Goal: Task Accomplishment & Management: Manage account settings

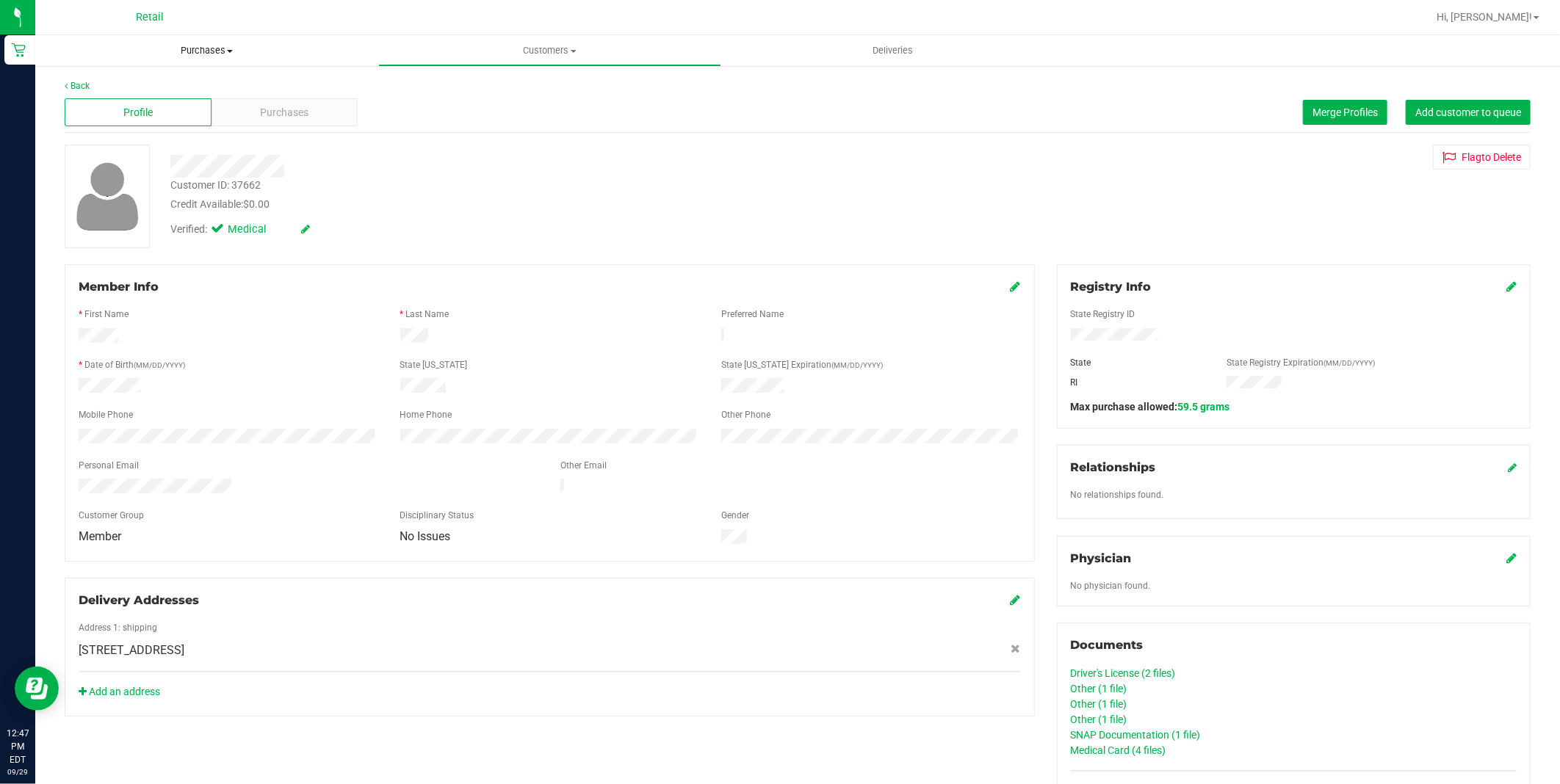
click at [203, 42] on uib-tab-heading "Purchases Summary of purchases Fulfillment All purchases" at bounding box center [206, 50] width 343 height 31
click at [158, 111] on li "Fulfillment" at bounding box center [206, 106] width 343 height 18
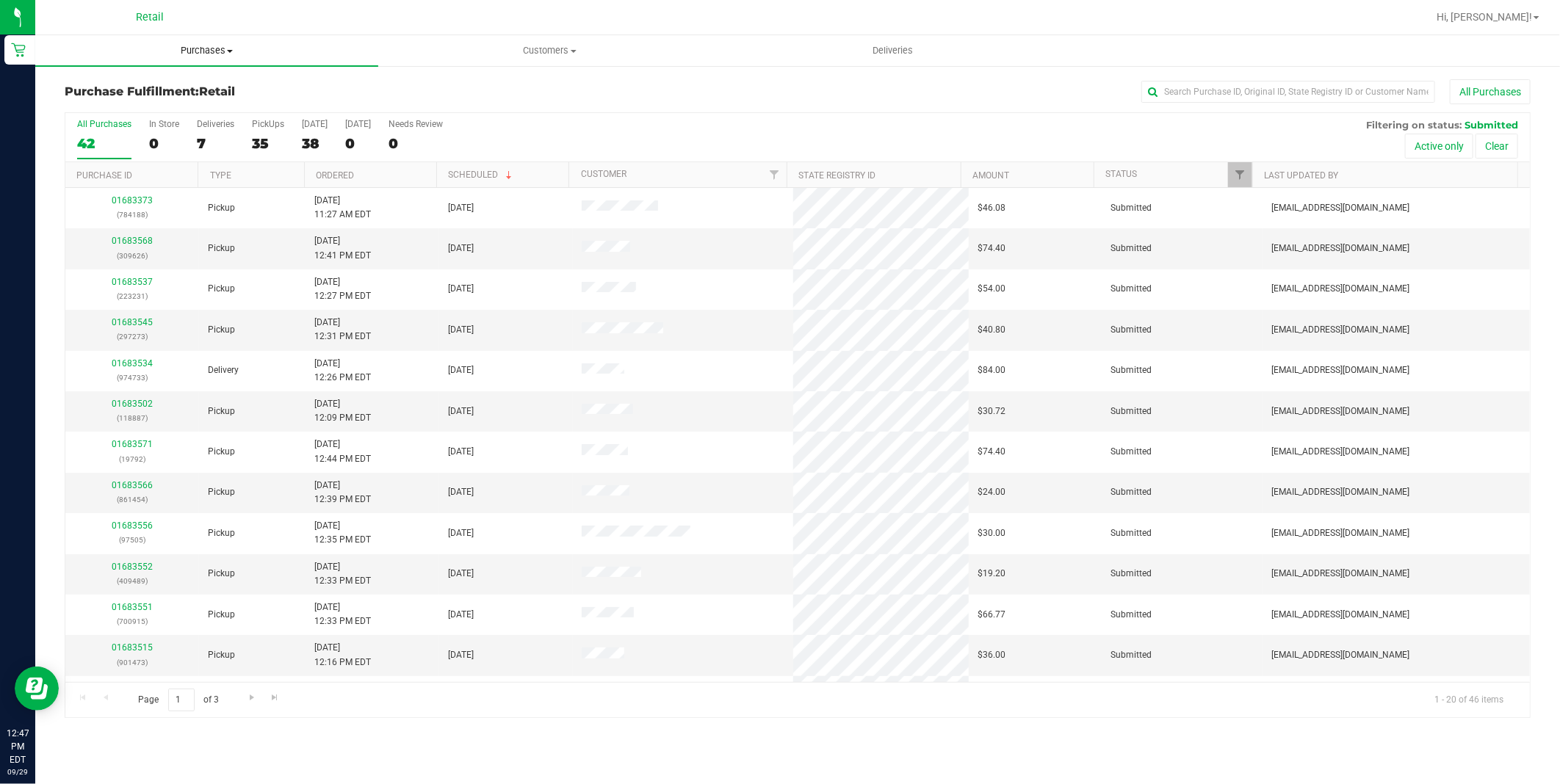
click at [204, 49] on span "Purchases" at bounding box center [206, 50] width 343 height 13
click at [158, 127] on li "All purchases" at bounding box center [206, 124] width 343 height 18
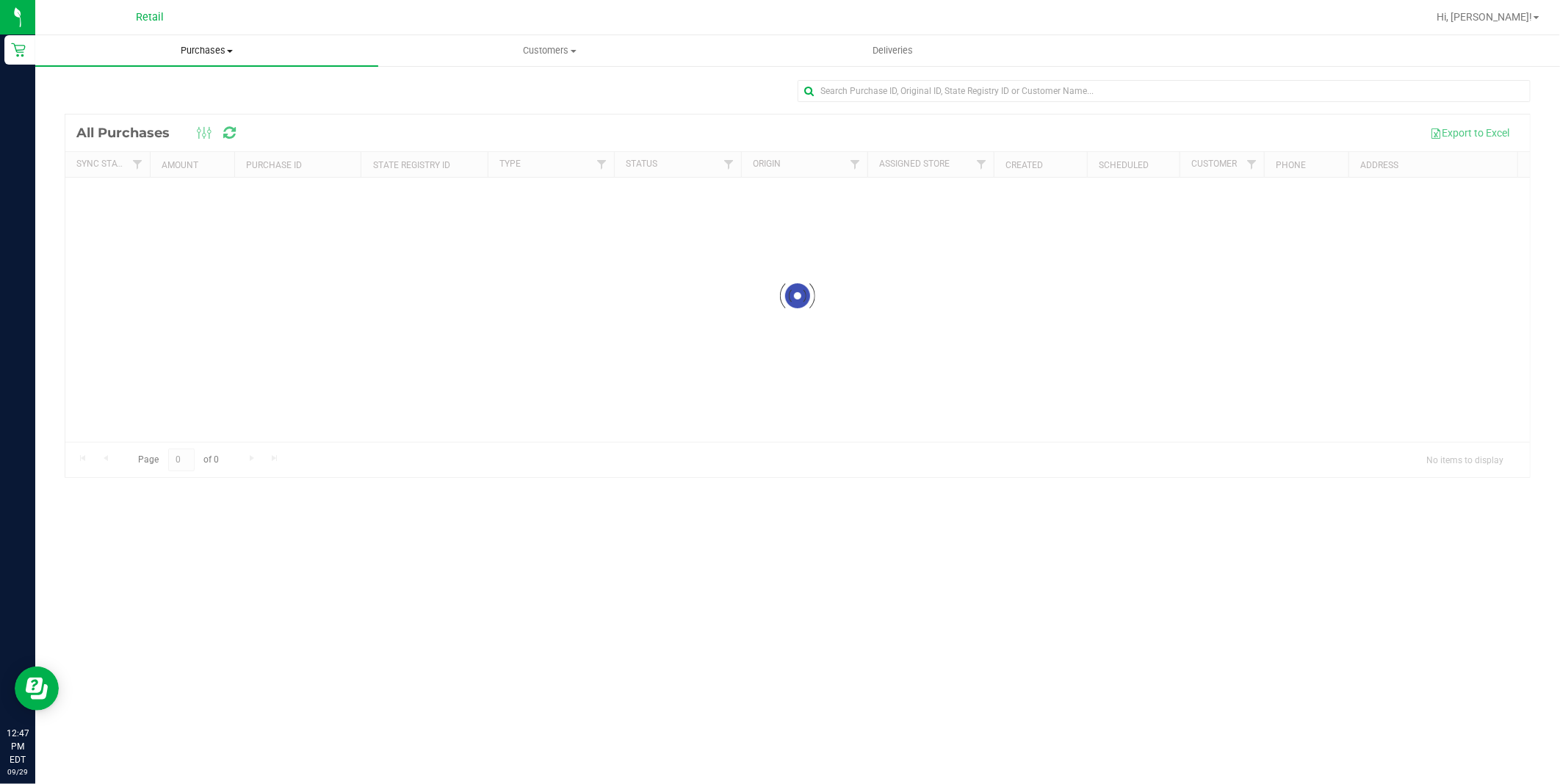
click at [203, 44] on span "Purchases" at bounding box center [206, 50] width 343 height 13
click at [167, 89] on span "Summary of purchases" at bounding box center [110, 88] width 151 height 13
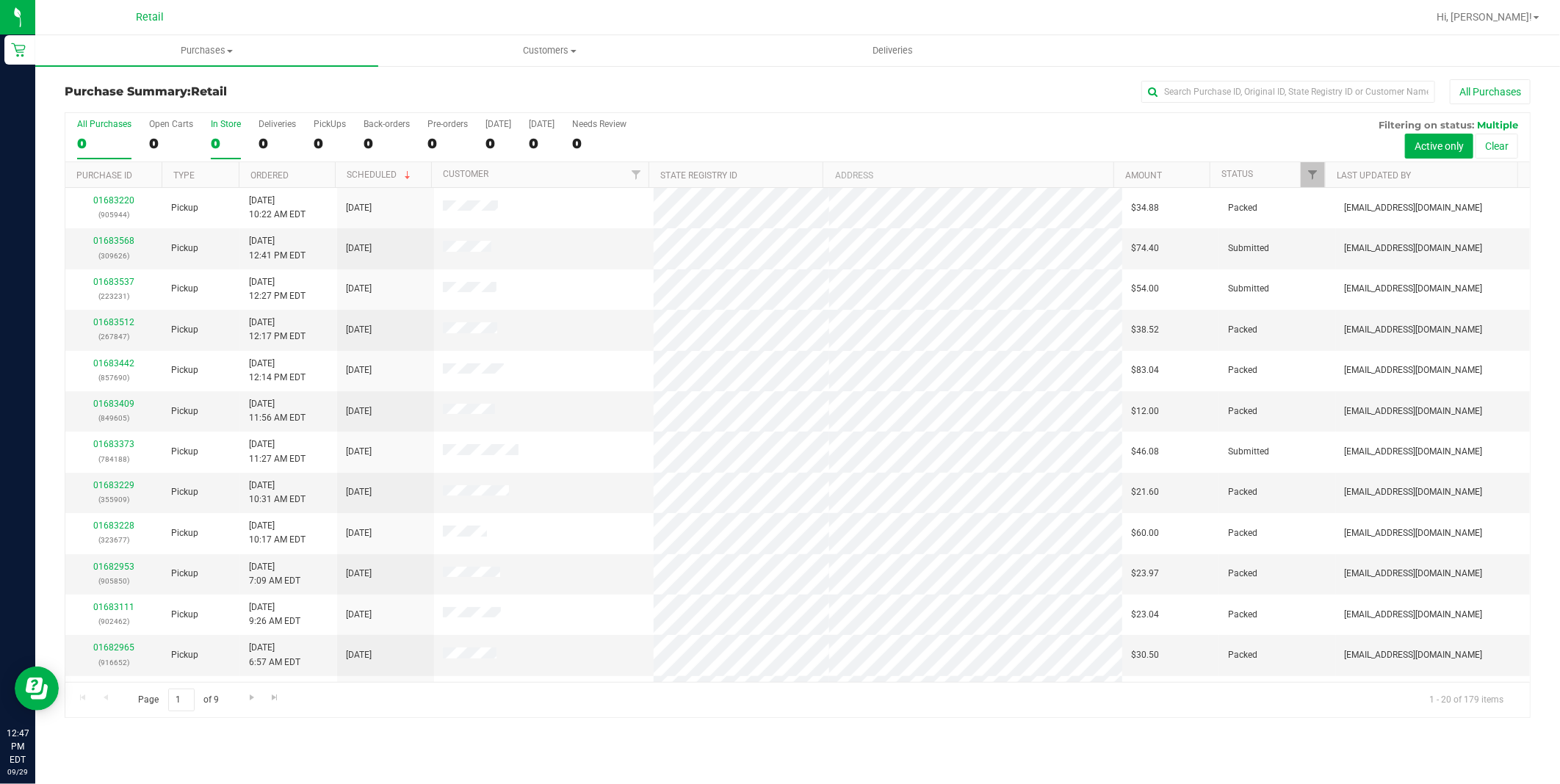
click at [220, 133] on label "In Store 0" at bounding box center [225, 139] width 30 height 40
click at [0, 0] on input "In Store 0" at bounding box center [0, 0] width 0 height 0
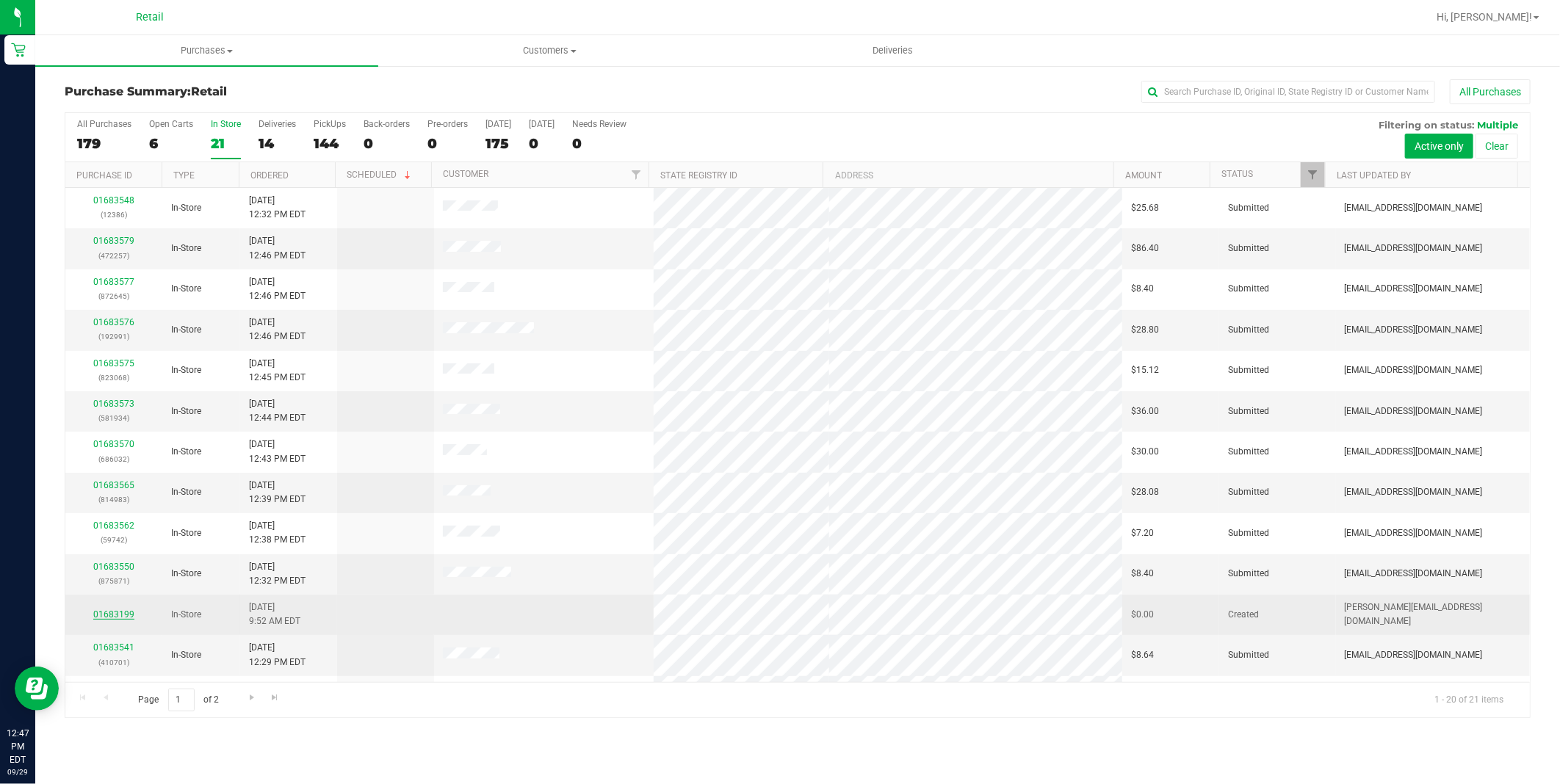
click at [123, 610] on link "01683199" at bounding box center [114, 615] width 41 height 10
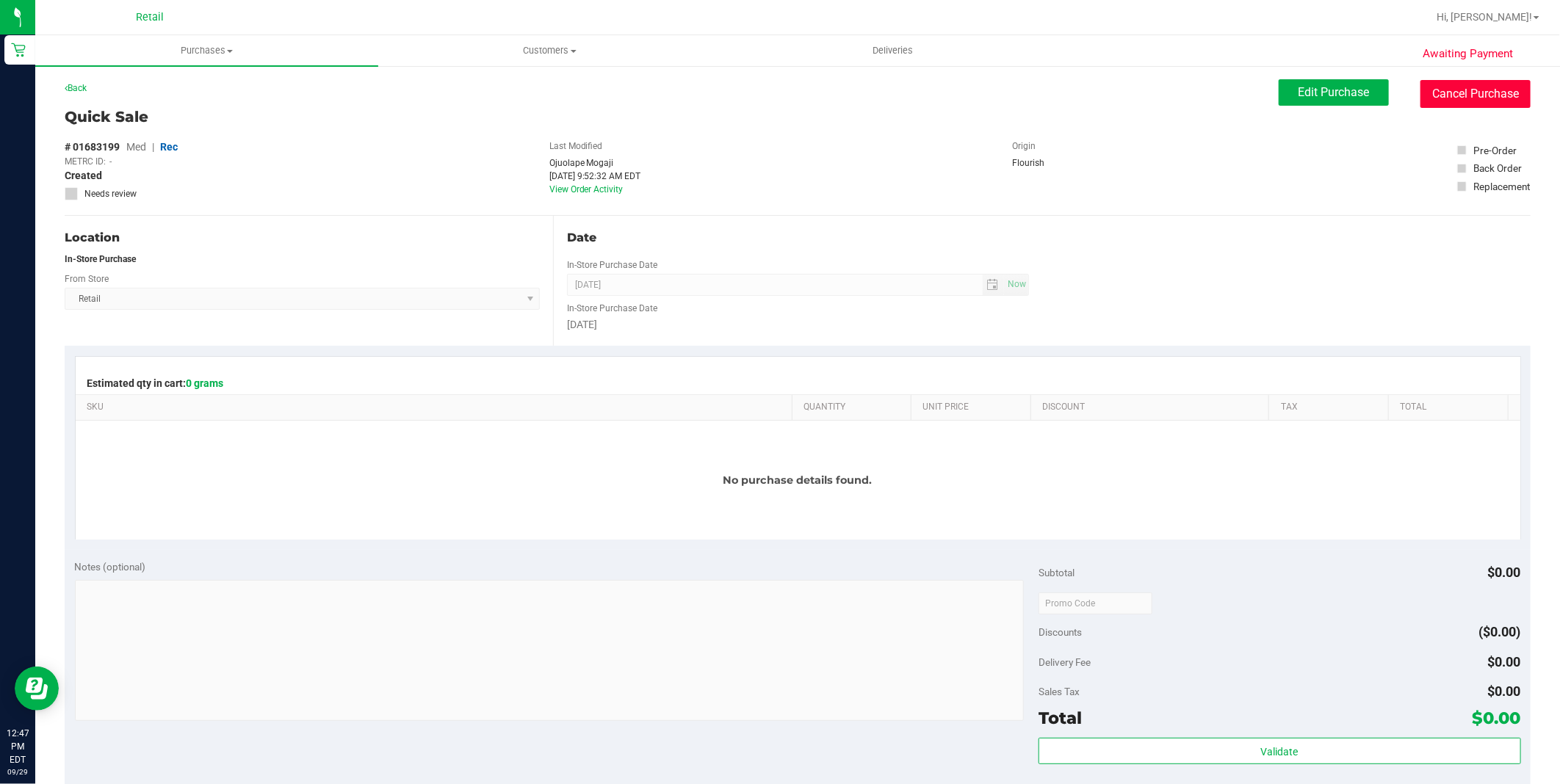
click at [1428, 100] on button "Cancel Purchase" at bounding box center [1475, 93] width 110 height 28
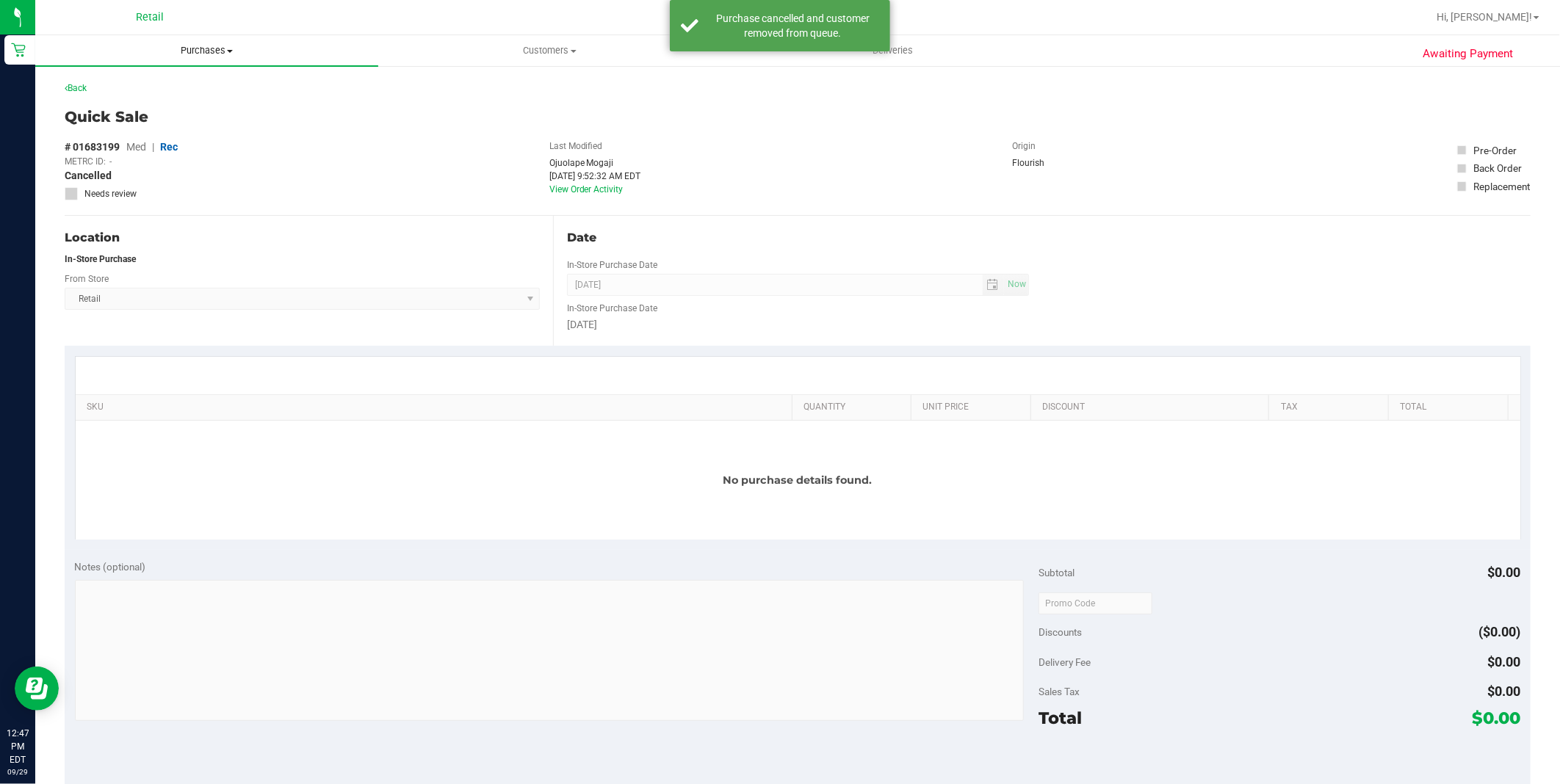
drag, startPoint x: 183, startPoint y: 35, endPoint x: 186, endPoint y: 45, distance: 10.4
click at [184, 35] on uib-tab-heading "Purchases Summary of purchases Fulfillment All purchases" at bounding box center [206, 50] width 343 height 31
click at [163, 85] on span "Summary of purchases" at bounding box center [110, 88] width 151 height 13
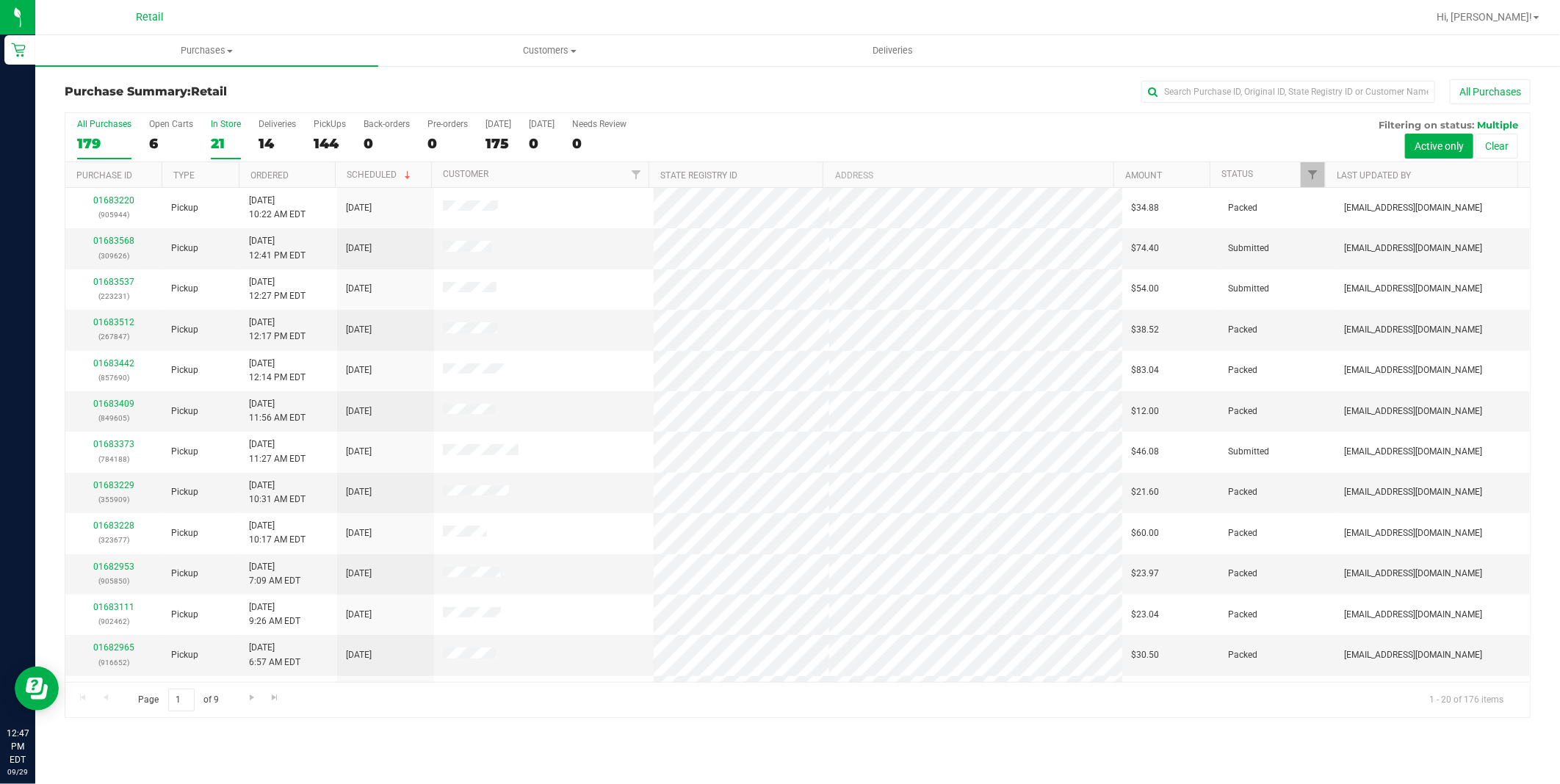
click at [224, 145] on div "21" at bounding box center [225, 144] width 30 height 17
click at [0, 0] on input "In Store 21" at bounding box center [0, 0] width 0 height 0
click at [310, 177] on th "Ordered" at bounding box center [287, 175] width 96 height 26
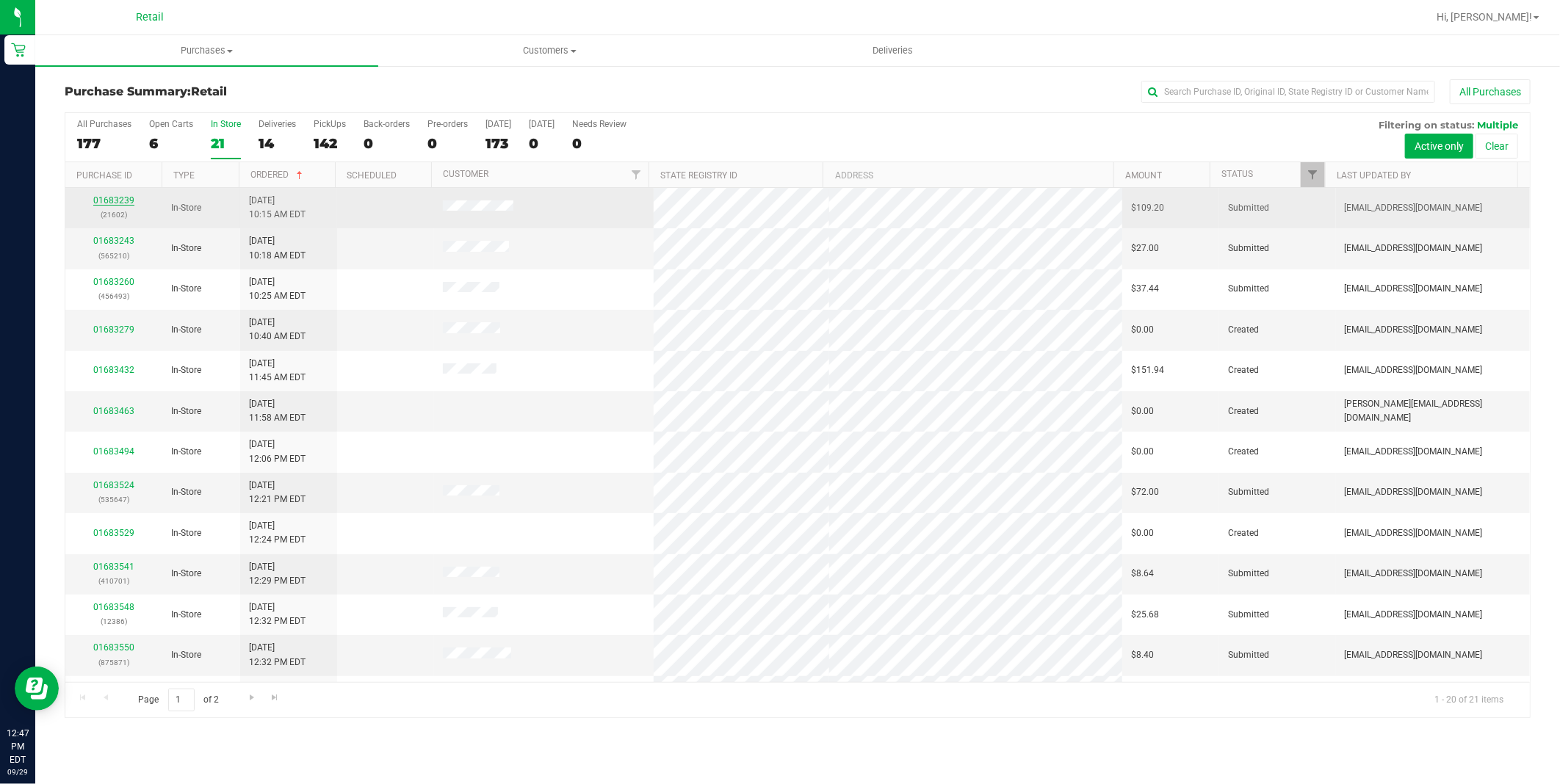
click at [119, 199] on link "01683239" at bounding box center [114, 200] width 41 height 10
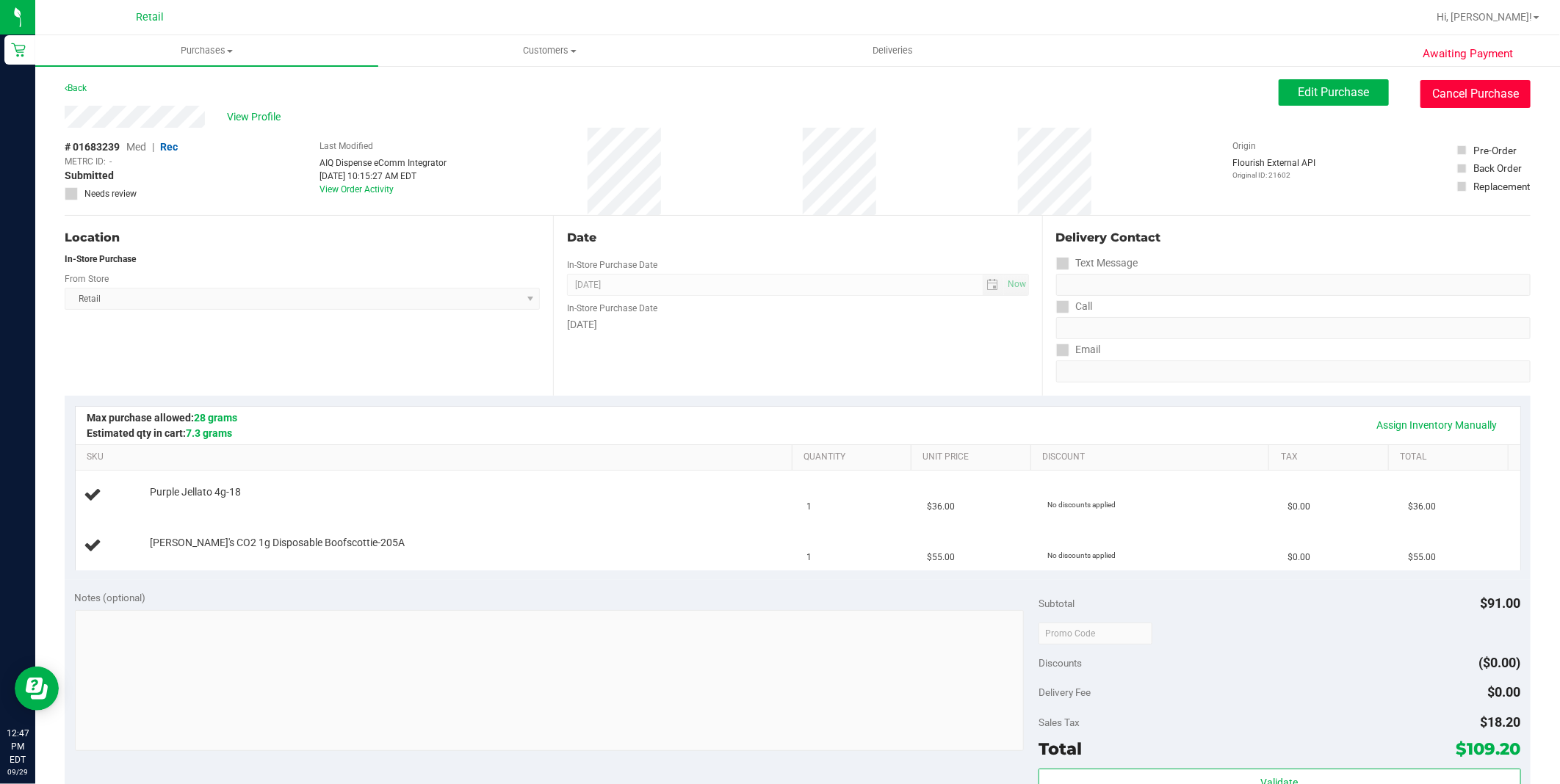
click at [1440, 98] on button "Cancel Purchase" at bounding box center [1475, 93] width 110 height 28
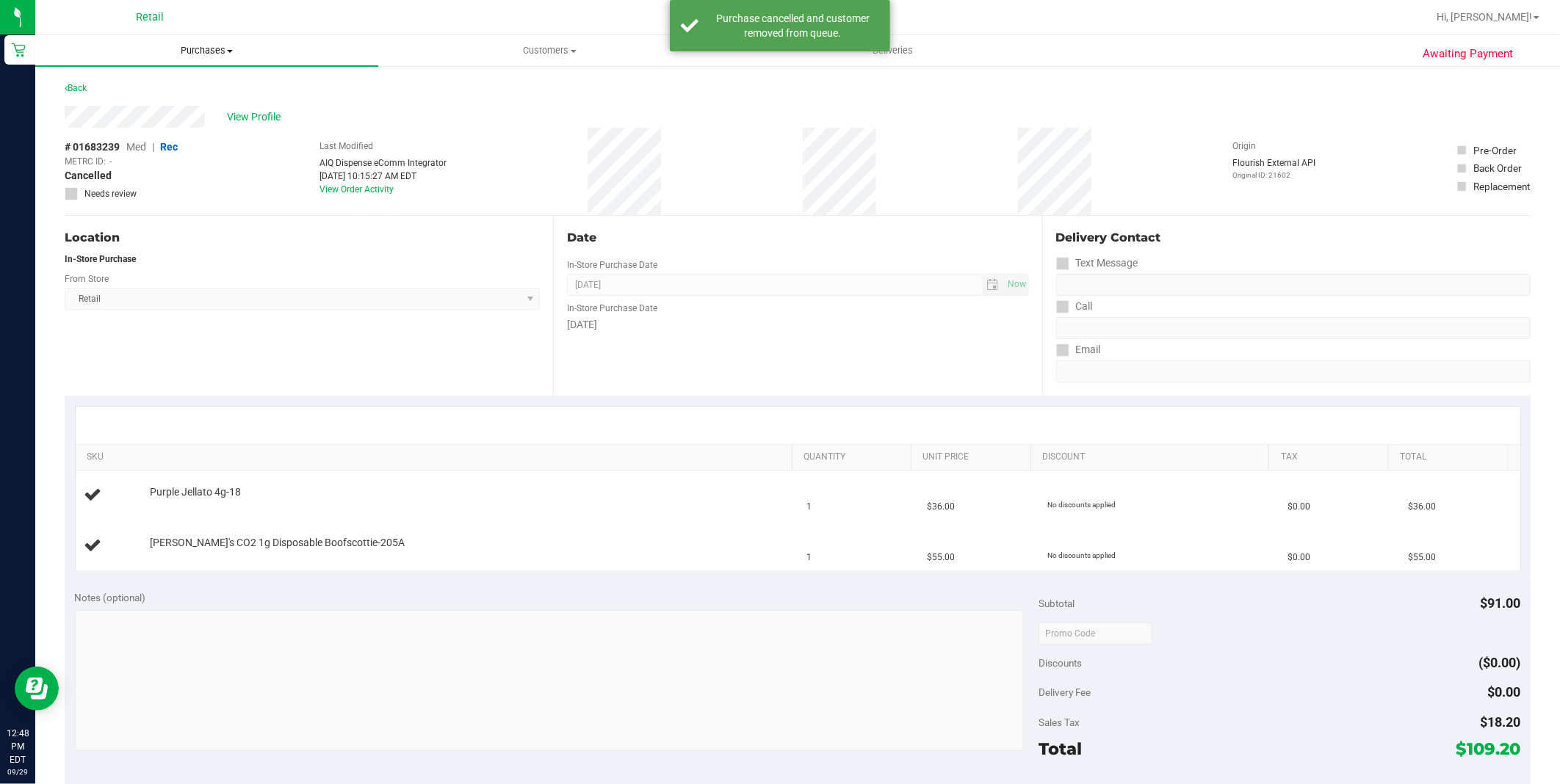
click at [204, 54] on span "Purchases" at bounding box center [206, 50] width 343 height 13
click at [183, 88] on span "Summary of purchases" at bounding box center [110, 88] width 151 height 13
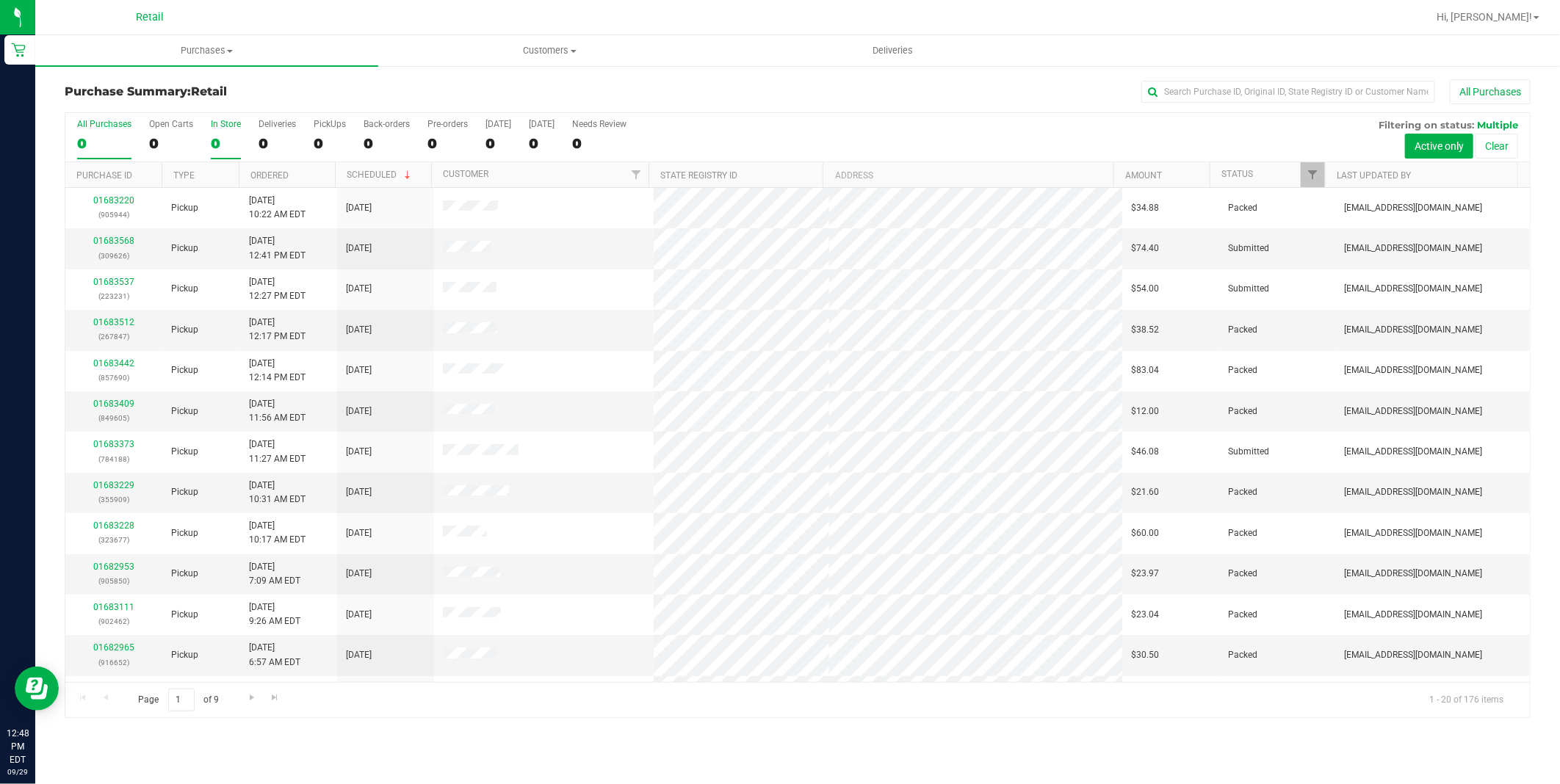
click at [223, 147] on div "0" at bounding box center [225, 144] width 30 height 17
click at [0, 0] on input "In Store 0" at bounding box center [0, 0] width 0 height 0
click at [297, 181] on th "Ordered" at bounding box center [287, 175] width 96 height 26
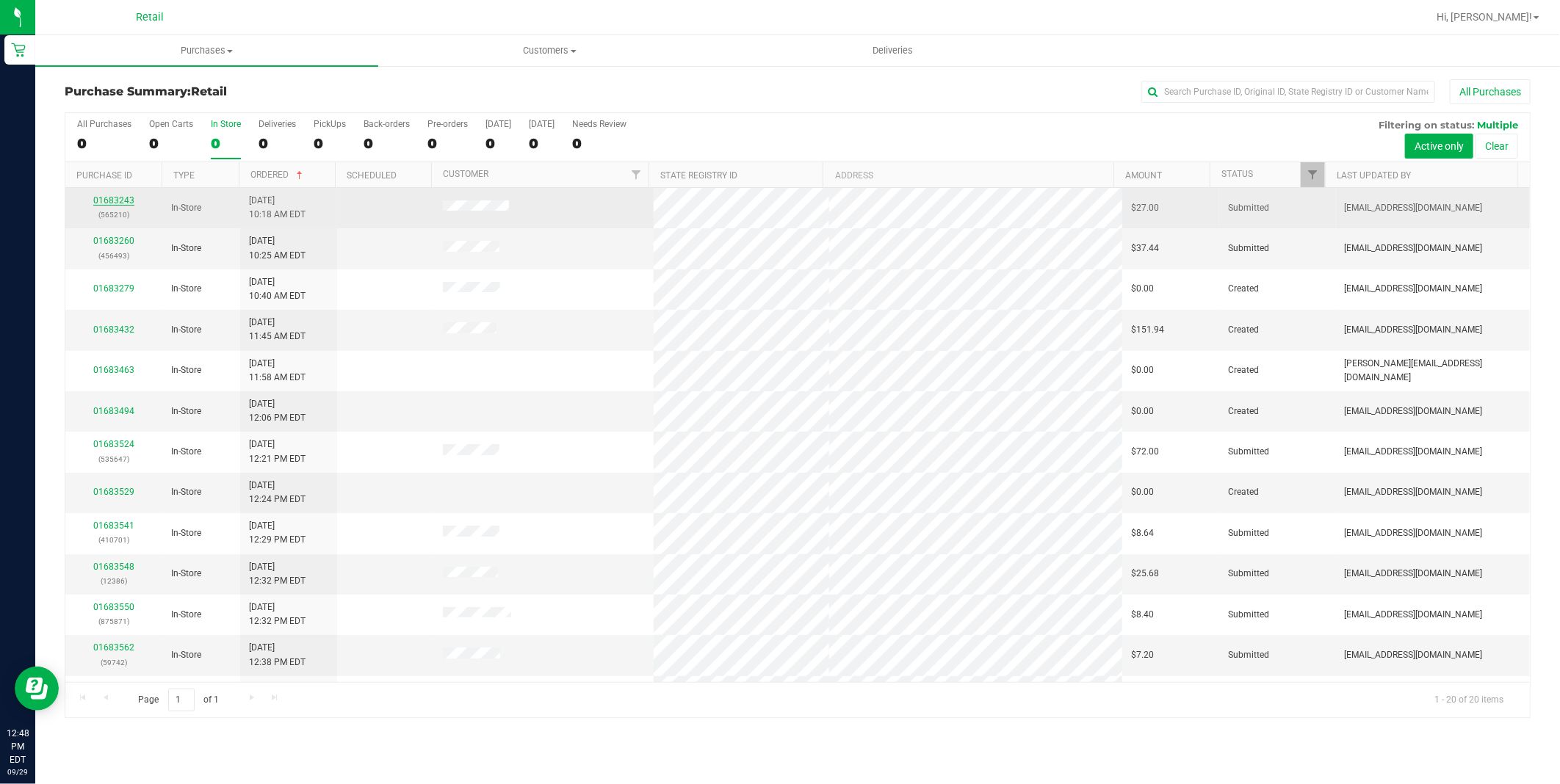
click at [117, 203] on link "01683243" at bounding box center [114, 200] width 41 height 10
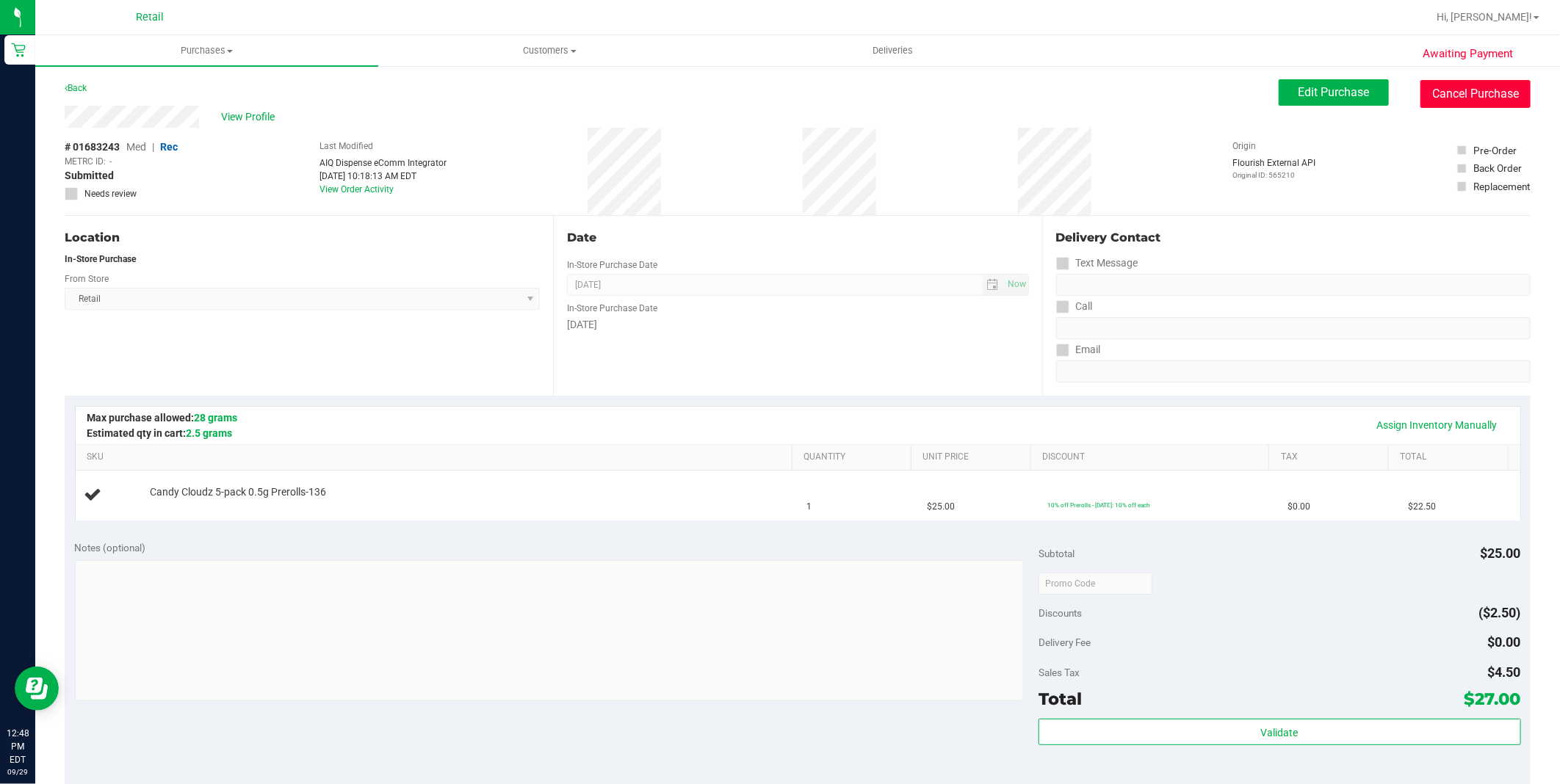
click at [1453, 94] on button "Cancel Purchase" at bounding box center [1475, 93] width 110 height 28
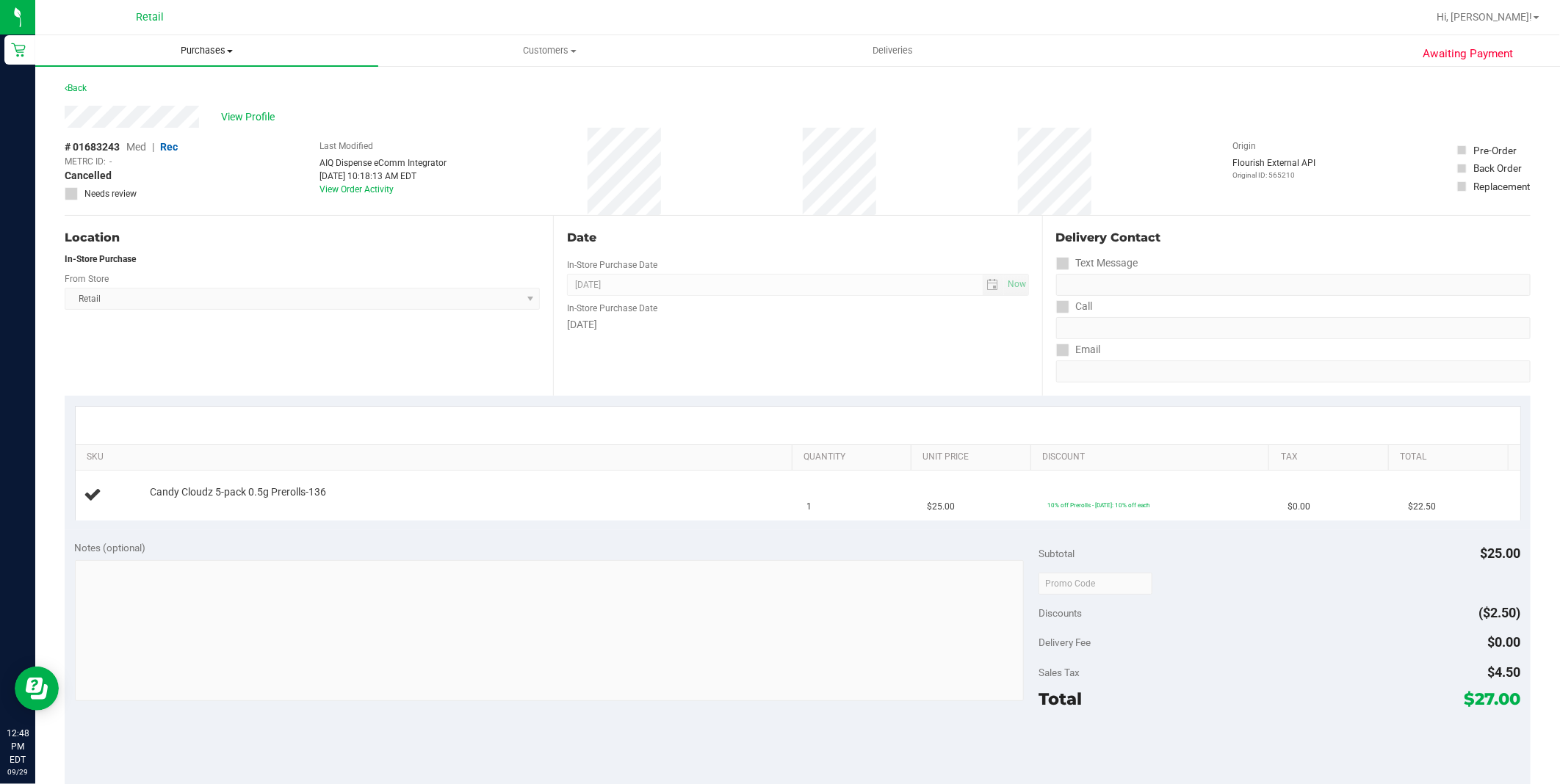
click at [214, 55] on span "Purchases" at bounding box center [206, 50] width 343 height 13
click at [219, 84] on li "Summary of purchases" at bounding box center [206, 88] width 343 height 18
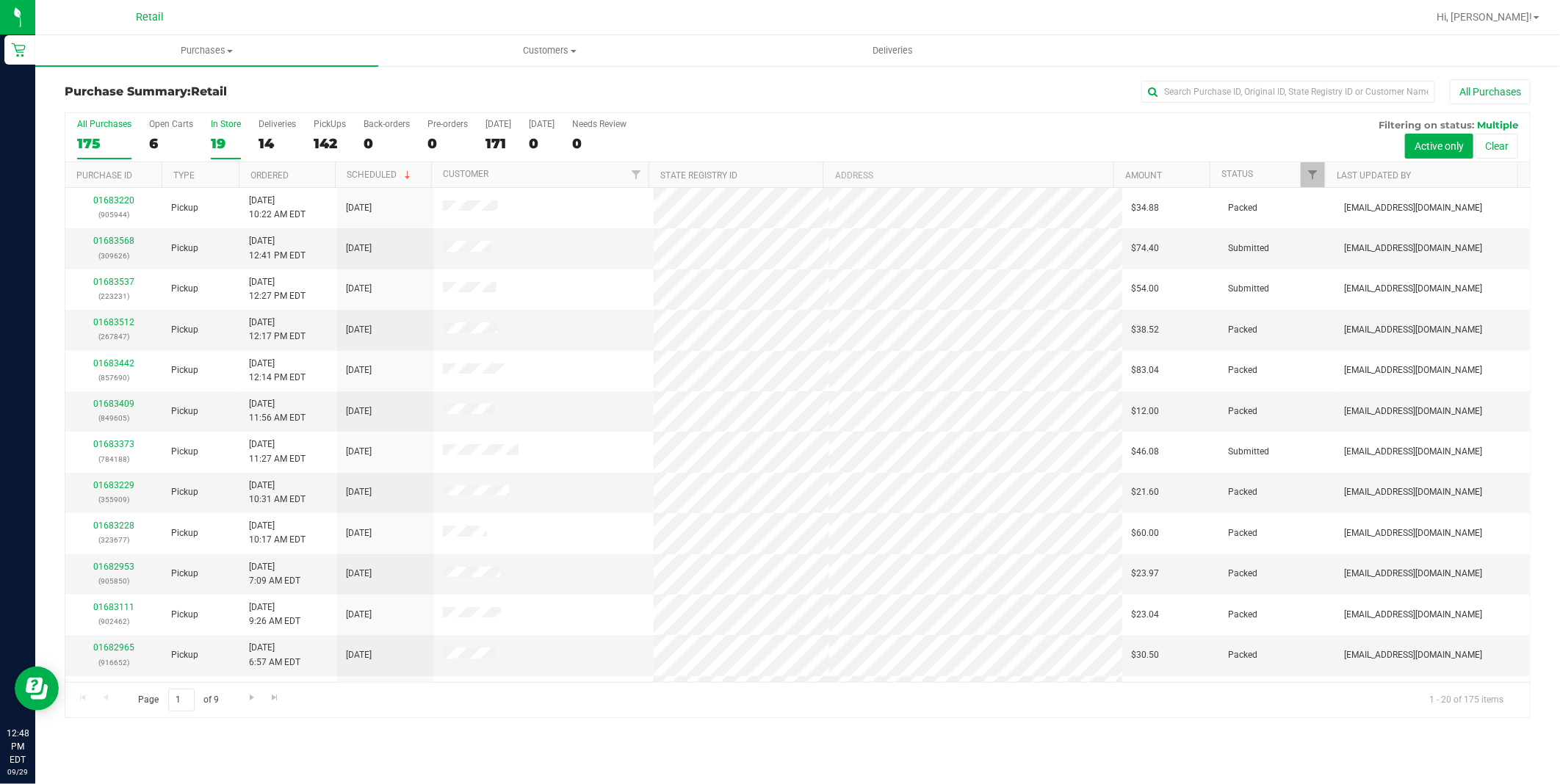
click at [220, 141] on div "19" at bounding box center [225, 144] width 30 height 17
click at [0, 0] on input "In Store 19" at bounding box center [0, 0] width 0 height 0
click at [310, 182] on th "Ordered" at bounding box center [287, 175] width 96 height 26
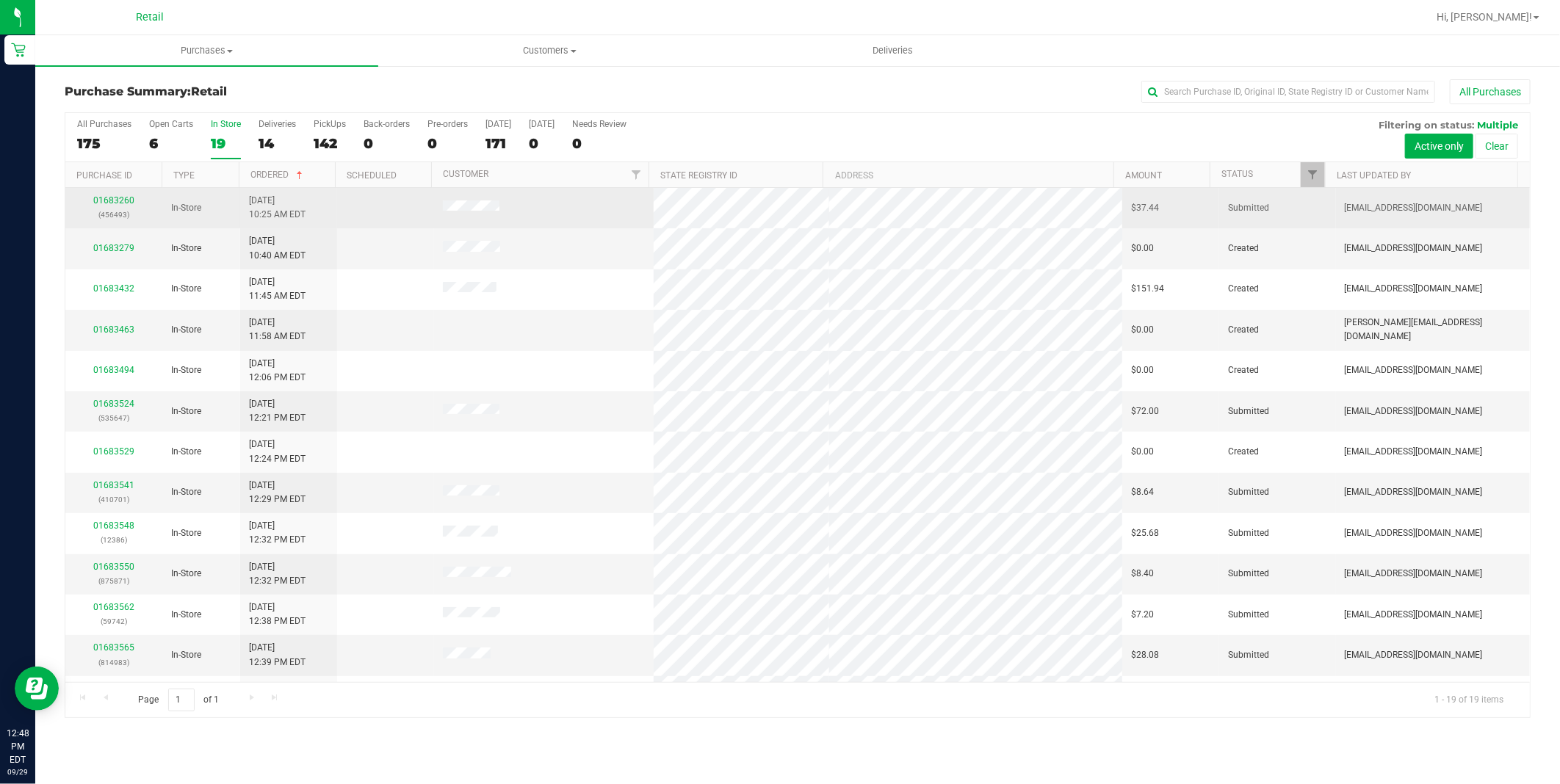
click at [127, 208] on p "(456493)" at bounding box center [114, 215] width 80 height 14
click at [128, 200] on link "01683260" at bounding box center [114, 200] width 41 height 10
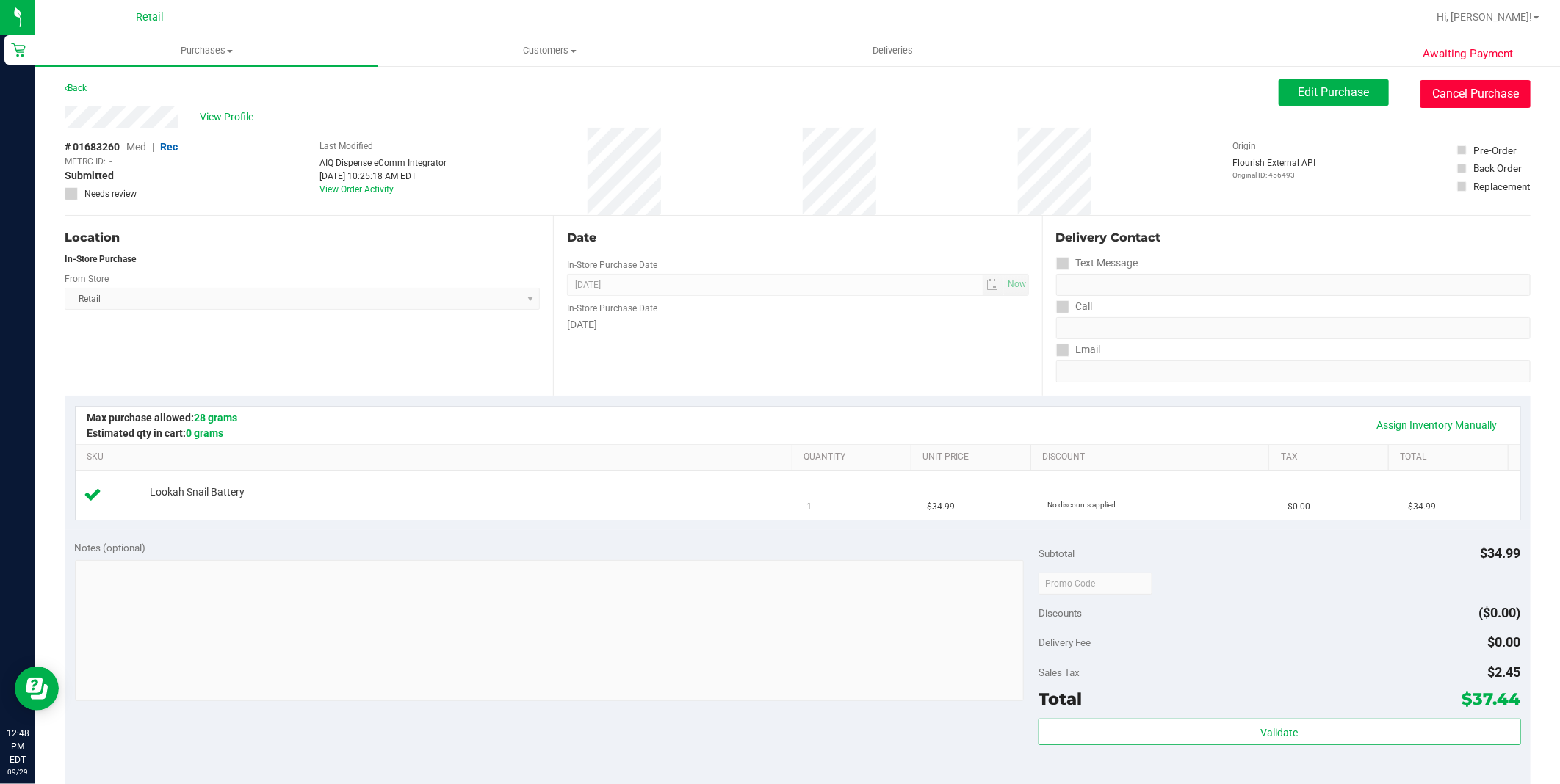
click at [1462, 92] on button "Cancel Purchase" at bounding box center [1475, 93] width 110 height 28
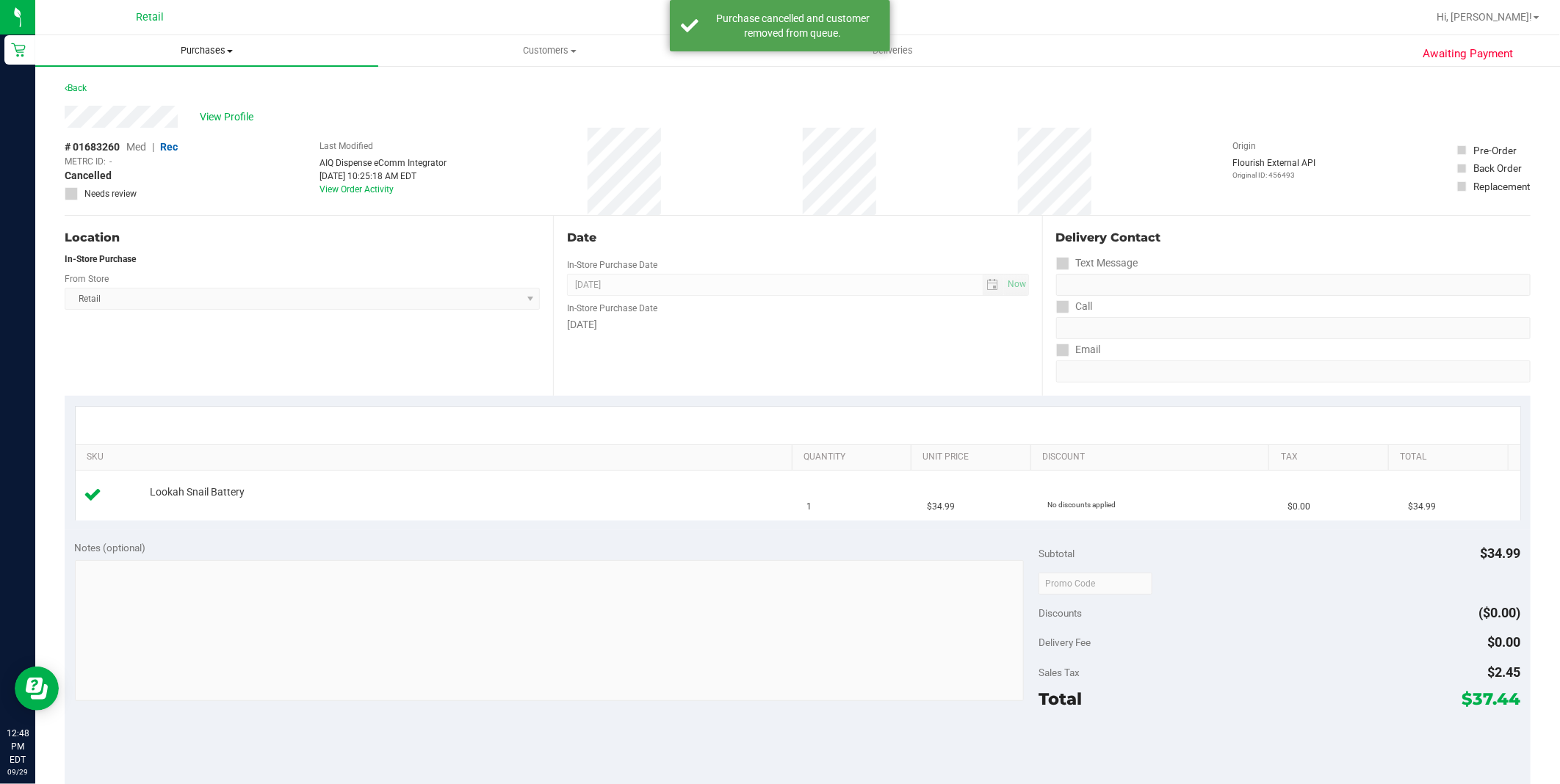
drag, startPoint x: 185, startPoint y: 48, endPoint x: 199, endPoint y: 61, distance: 19.1
click at [186, 49] on span "Purchases" at bounding box center [206, 50] width 343 height 13
click at [172, 90] on span "Summary of purchases" at bounding box center [110, 88] width 151 height 13
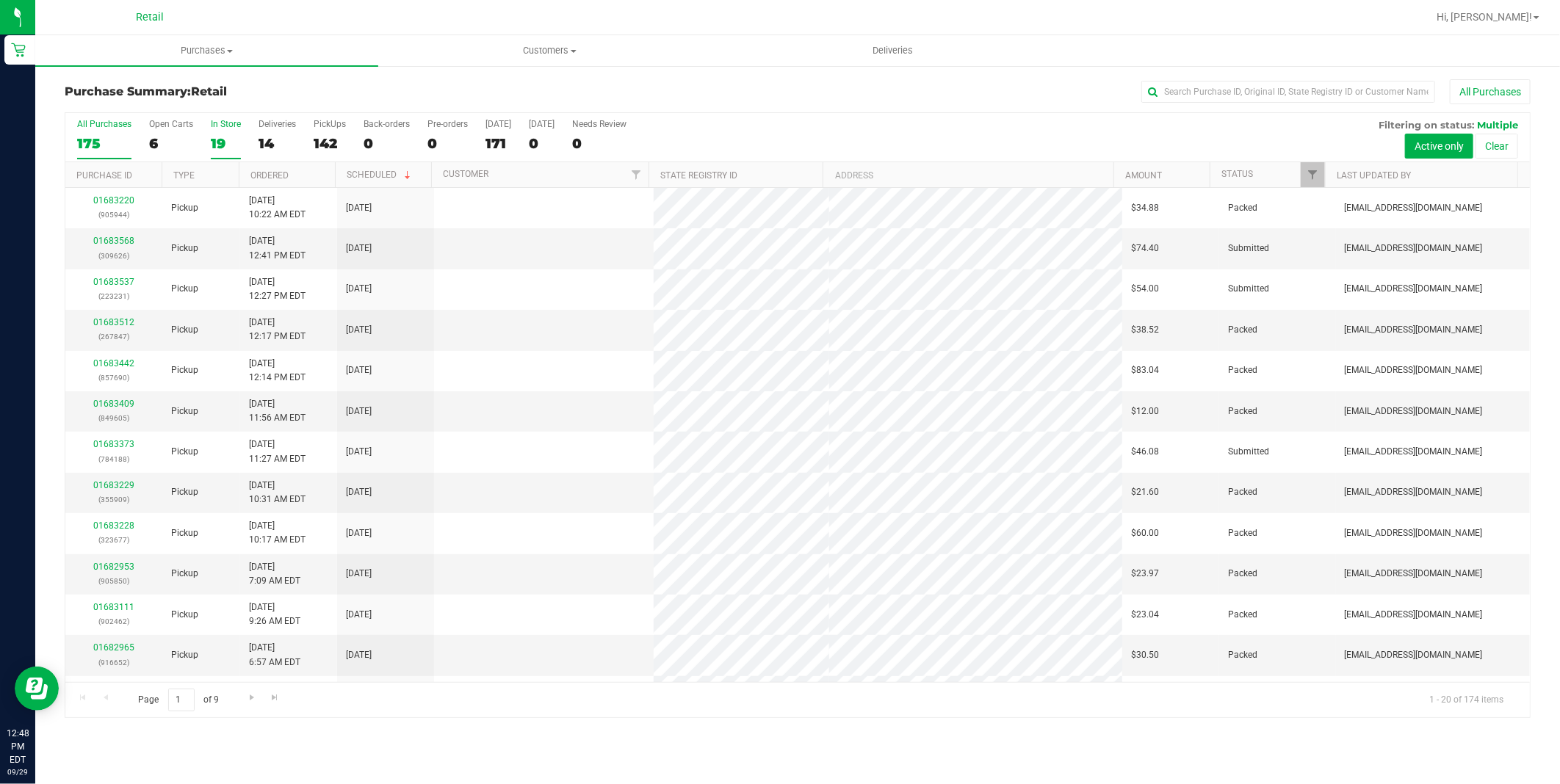
click at [229, 140] on div "19" at bounding box center [225, 144] width 30 height 17
click at [0, 0] on input "In Store 19" at bounding box center [0, 0] width 0 height 0
click at [301, 186] on th "Ordered" at bounding box center [287, 175] width 96 height 26
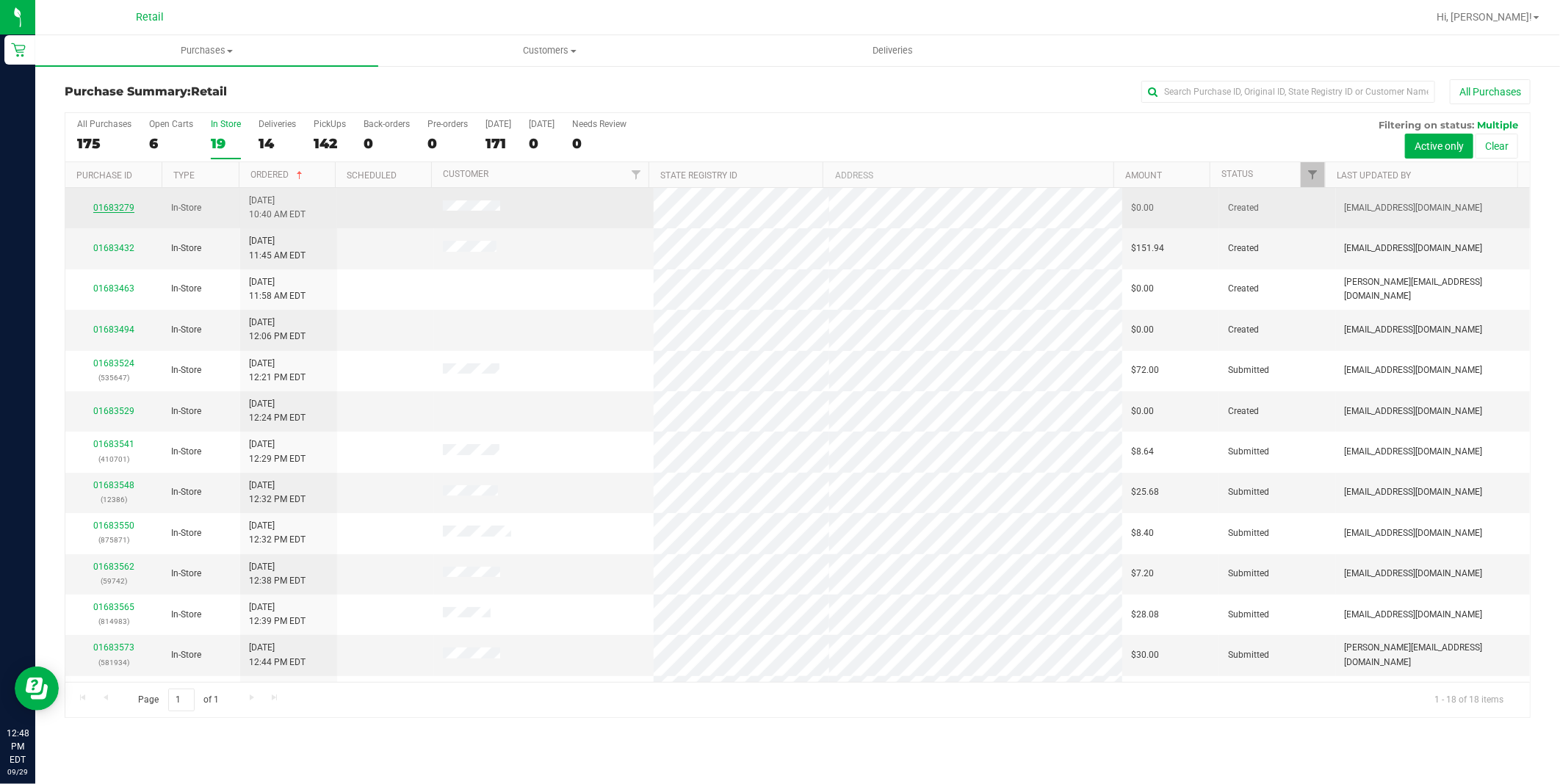
click at [128, 211] on link "01683279" at bounding box center [114, 208] width 41 height 10
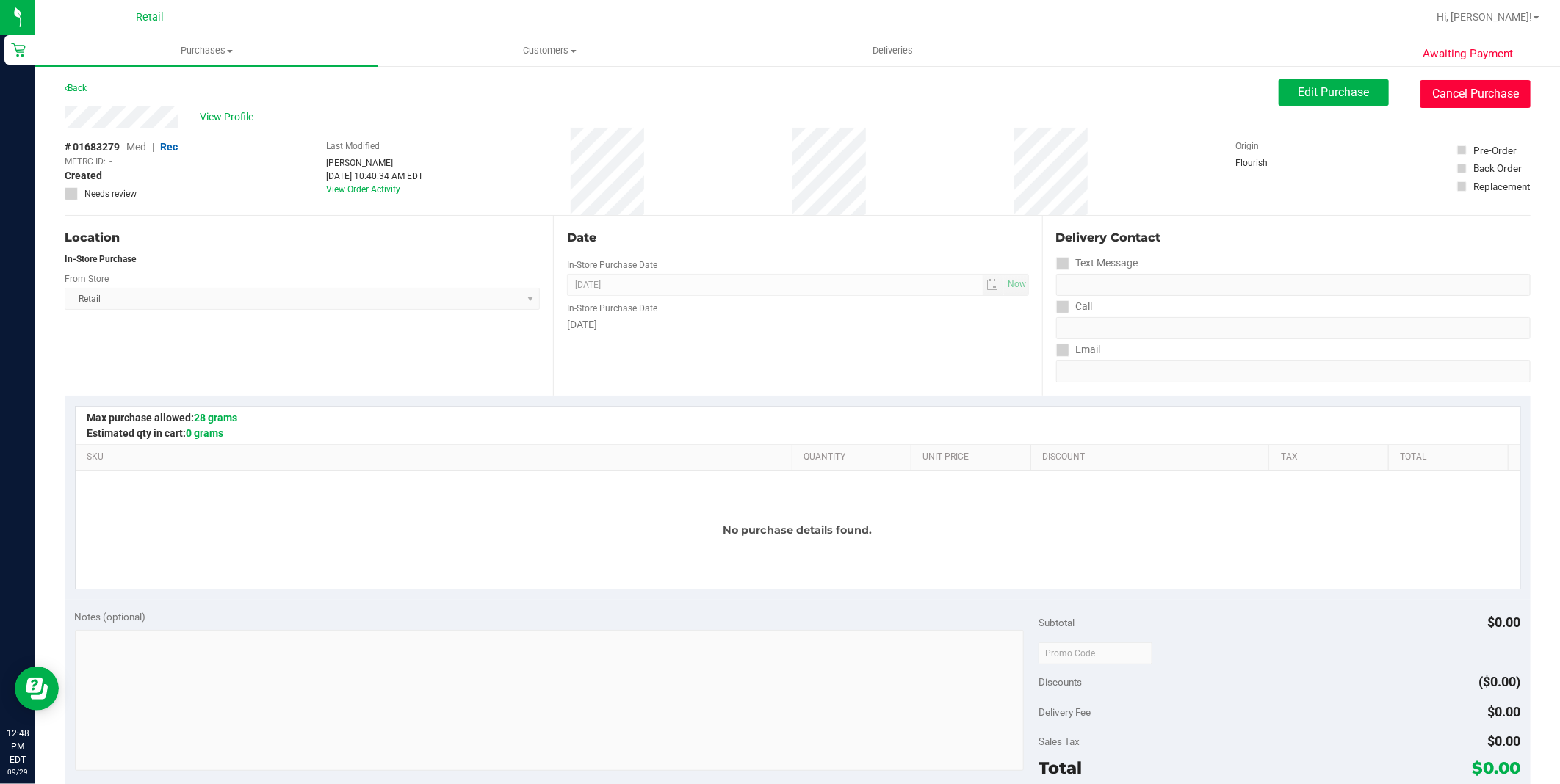
click at [1462, 89] on button "Cancel Purchase" at bounding box center [1475, 93] width 110 height 28
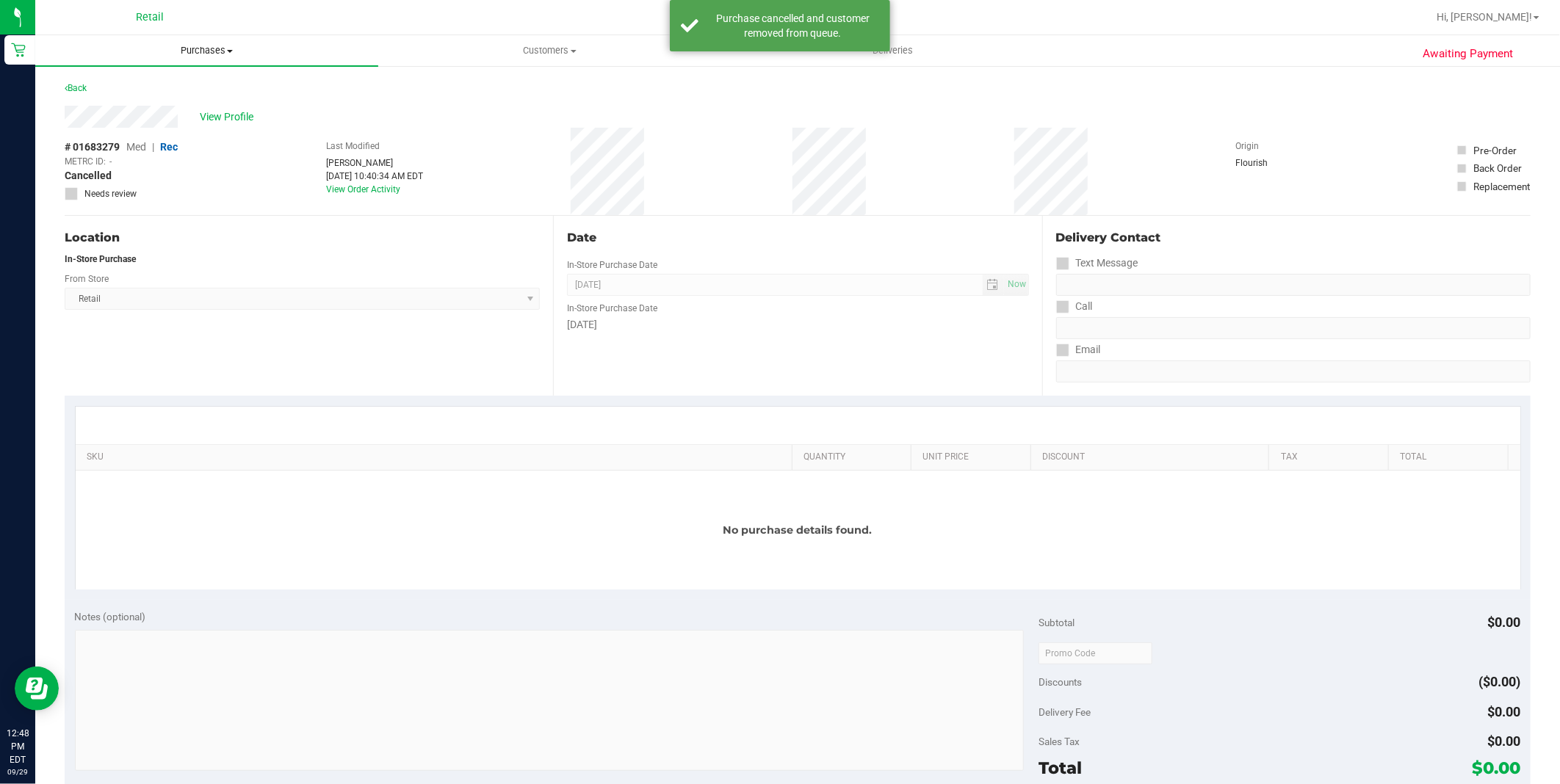
click at [243, 61] on uib-tab-heading "Purchases Summary of purchases Fulfillment All purchases" at bounding box center [206, 50] width 343 height 31
click at [225, 85] on li "Summary of purchases" at bounding box center [206, 88] width 343 height 18
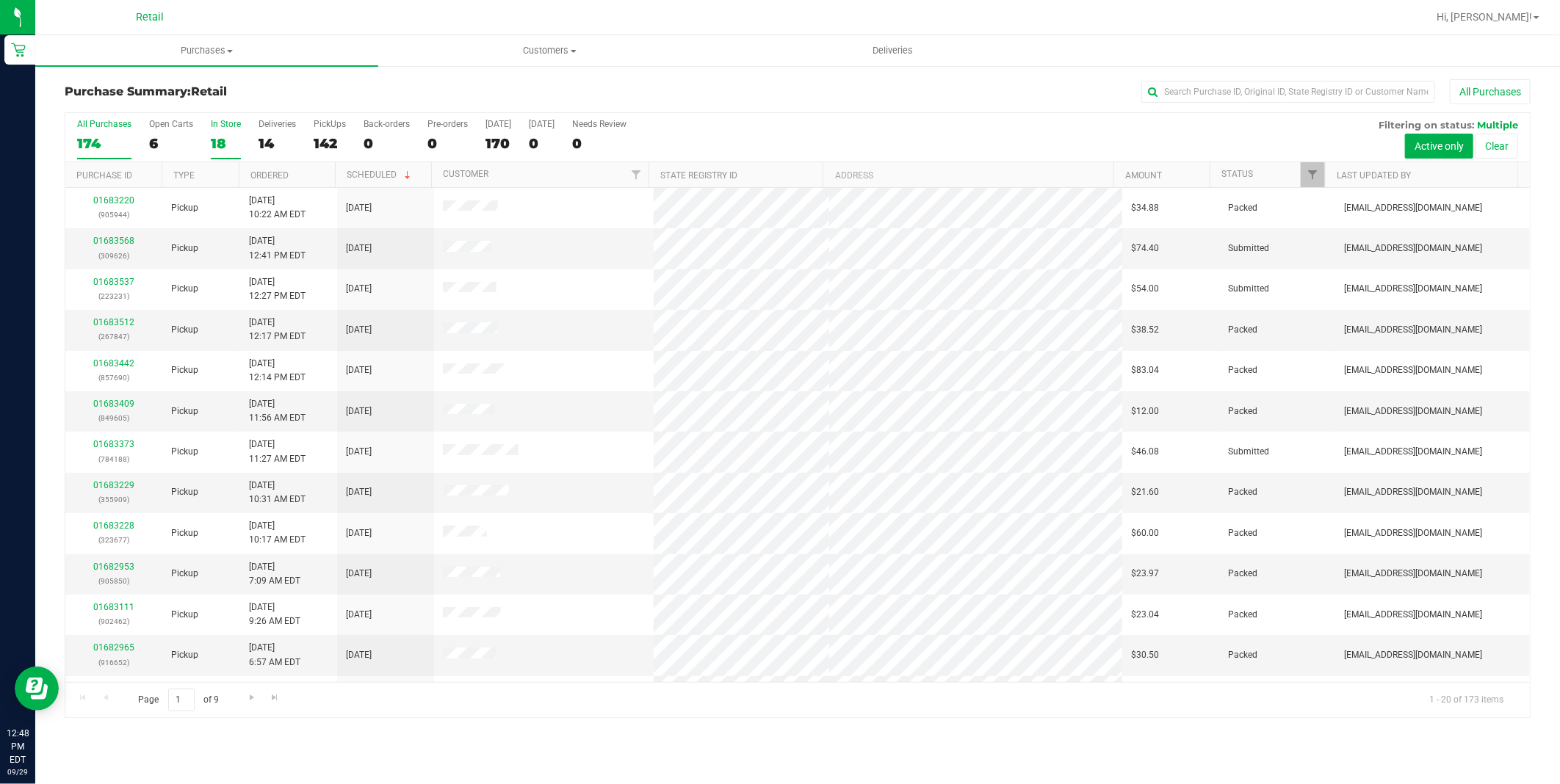
click at [224, 142] on div "18" at bounding box center [225, 144] width 30 height 17
click at [0, 0] on input "In Store 18" at bounding box center [0, 0] width 0 height 0
click at [297, 179] on th "Ordered" at bounding box center [287, 175] width 96 height 26
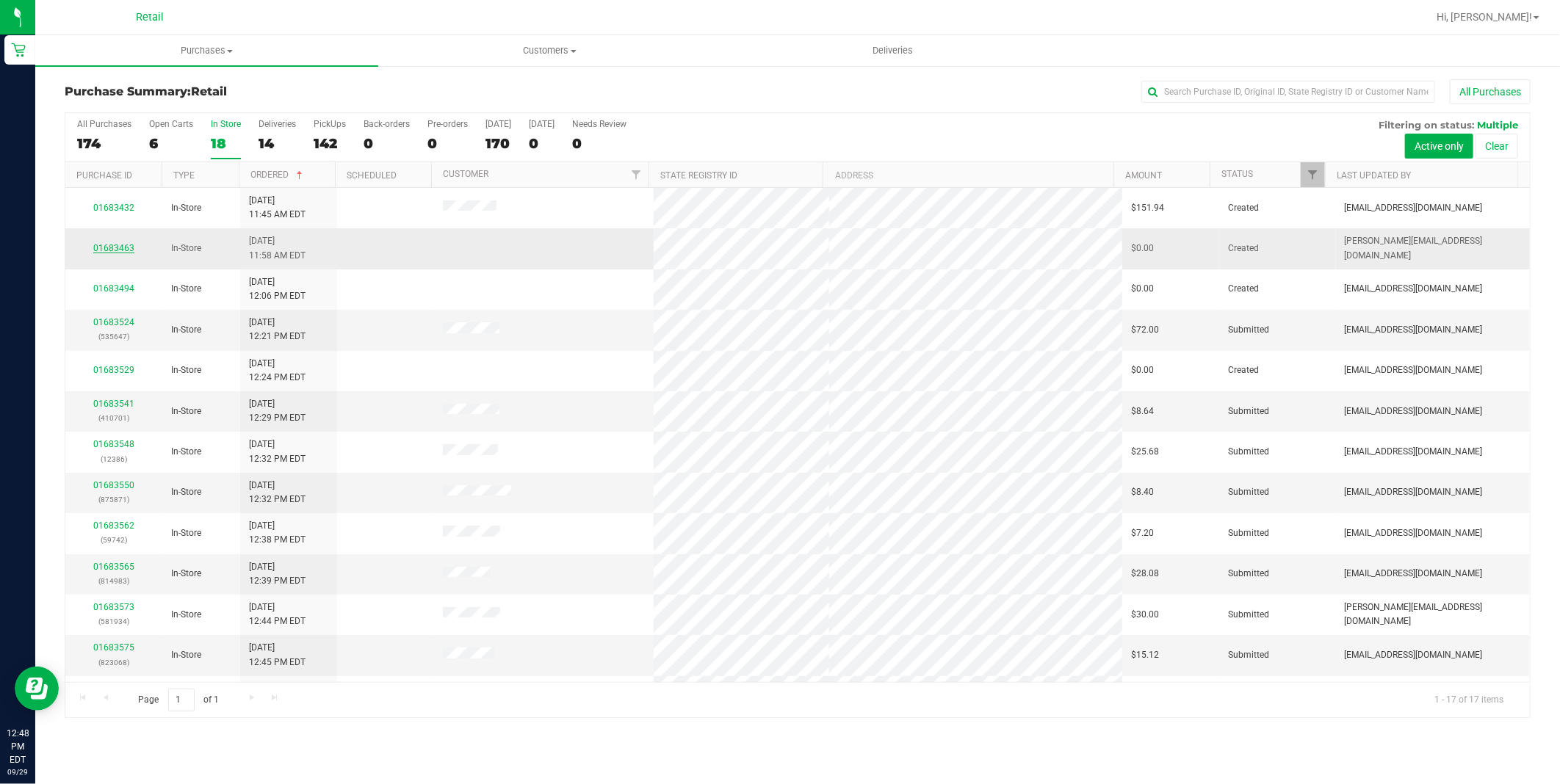
click at [122, 244] on link "01683463" at bounding box center [114, 248] width 41 height 10
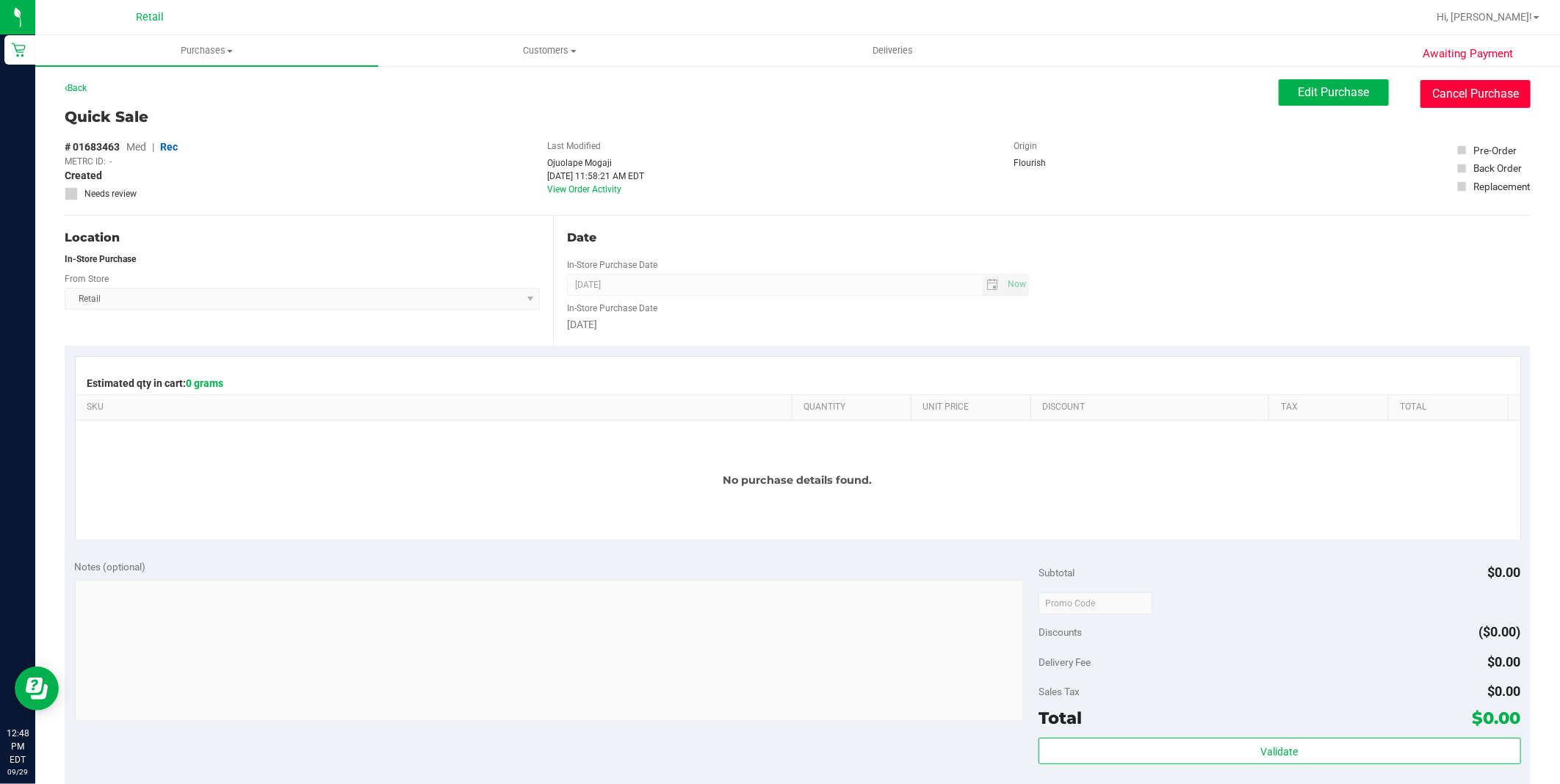
click at [1433, 99] on button "Cancel Purchase" at bounding box center [1475, 93] width 110 height 28
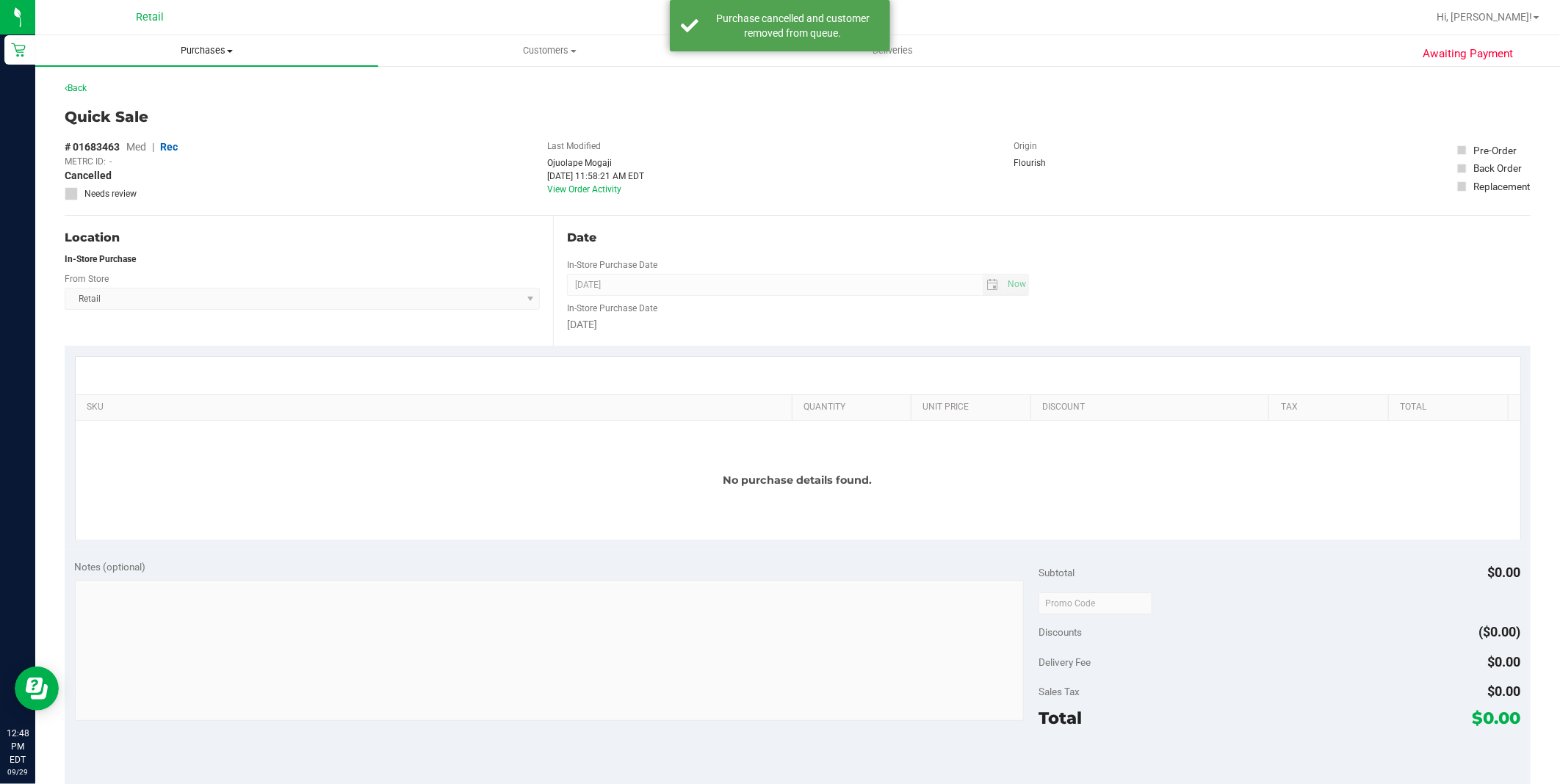
click at [189, 48] on span "Purchases" at bounding box center [206, 50] width 343 height 13
click at [176, 90] on span "Summary of purchases" at bounding box center [110, 88] width 151 height 13
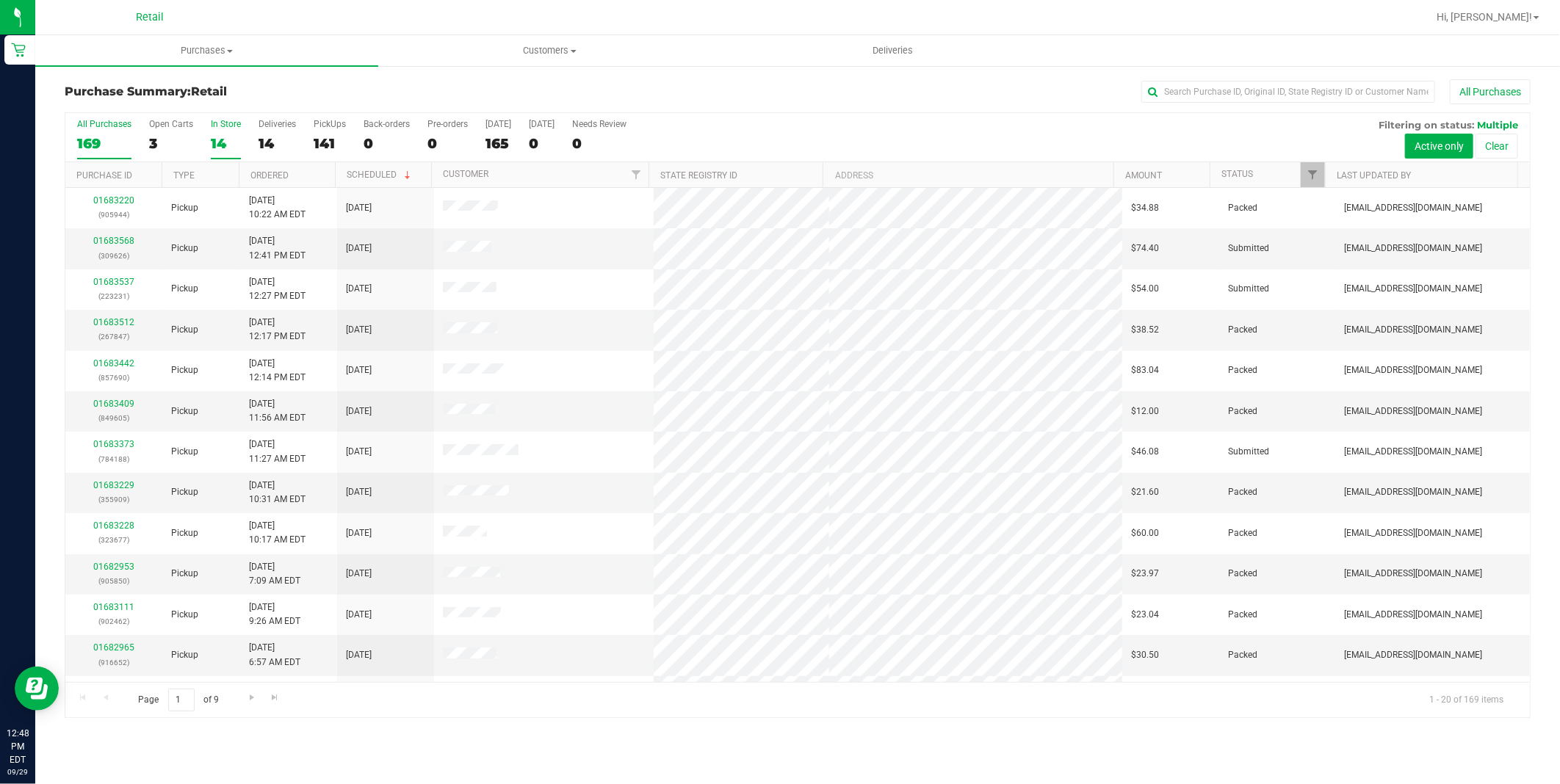
click at [213, 143] on div "14" at bounding box center [225, 144] width 30 height 17
click at [0, 0] on input "In Store 14" at bounding box center [0, 0] width 0 height 0
click at [308, 178] on th "Ordered" at bounding box center [287, 175] width 96 height 26
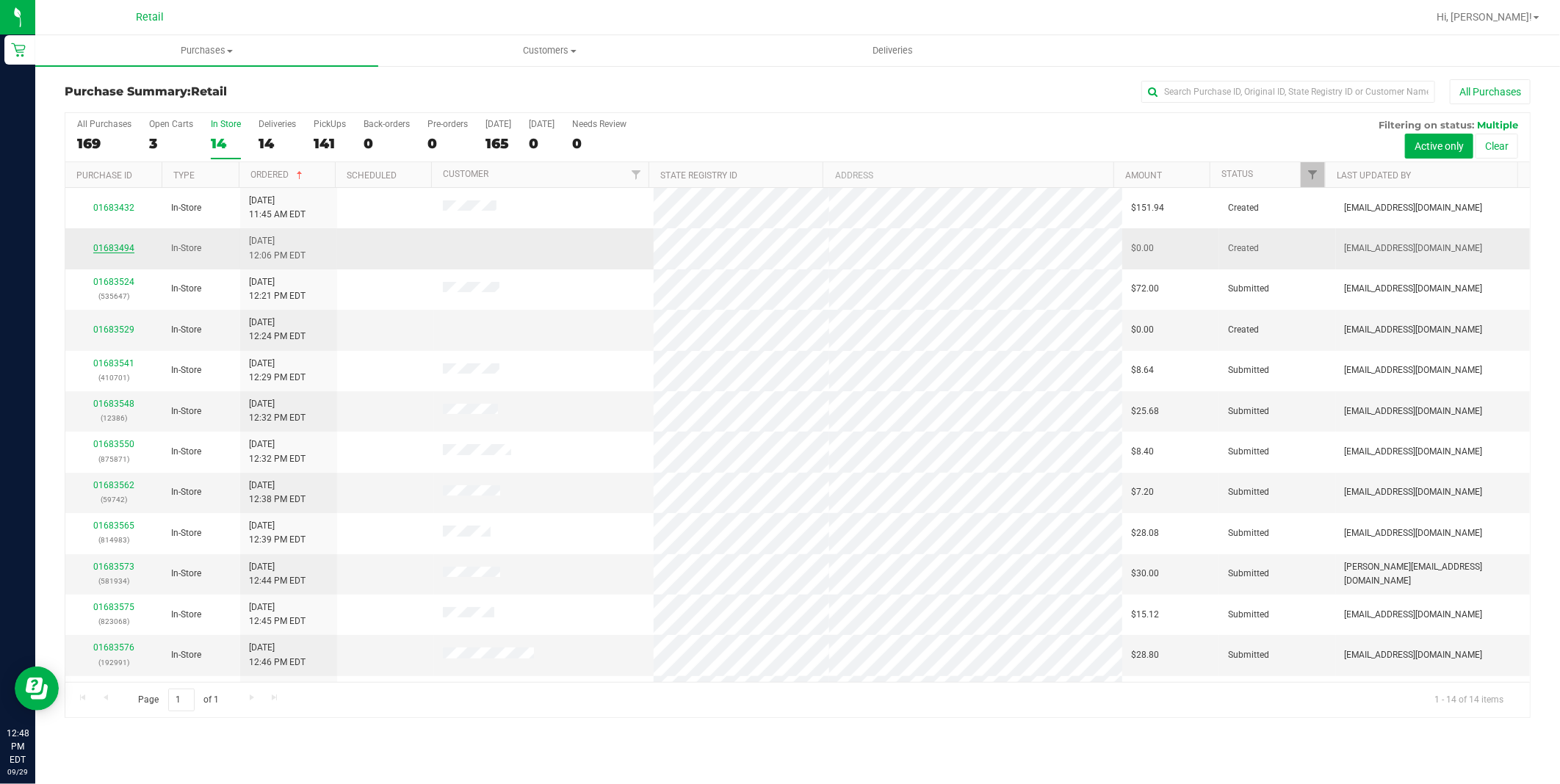
click at [117, 248] on link "01683494" at bounding box center [114, 248] width 41 height 10
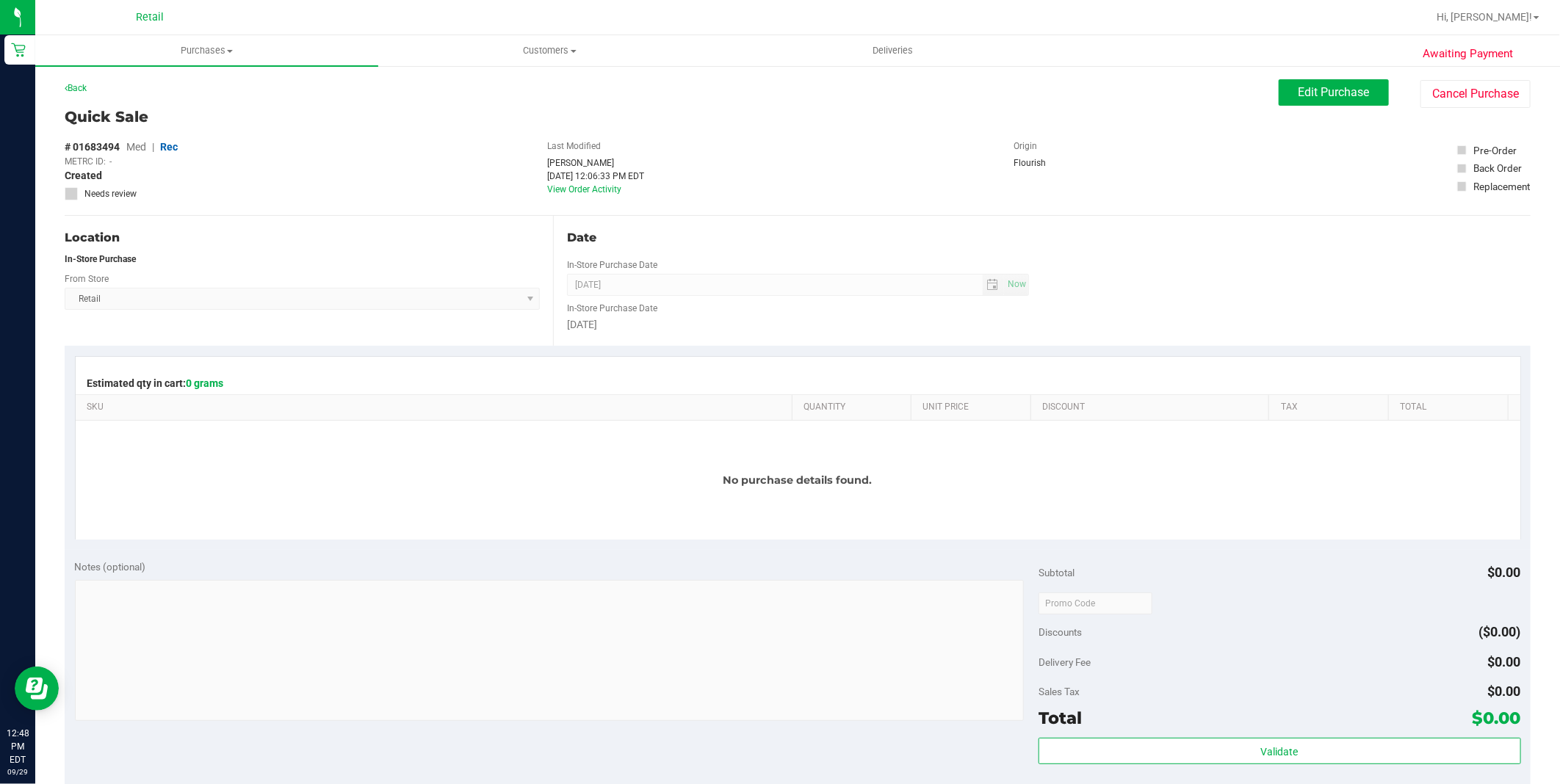
click at [1455, 76] on div "Awaiting Payment Back Edit Purchase Cancel Purchase Quick Sale # 01683494 Med |…" at bounding box center [797, 625] width 1525 height 1121
click at [1456, 96] on button "Cancel Purchase" at bounding box center [1475, 93] width 110 height 28
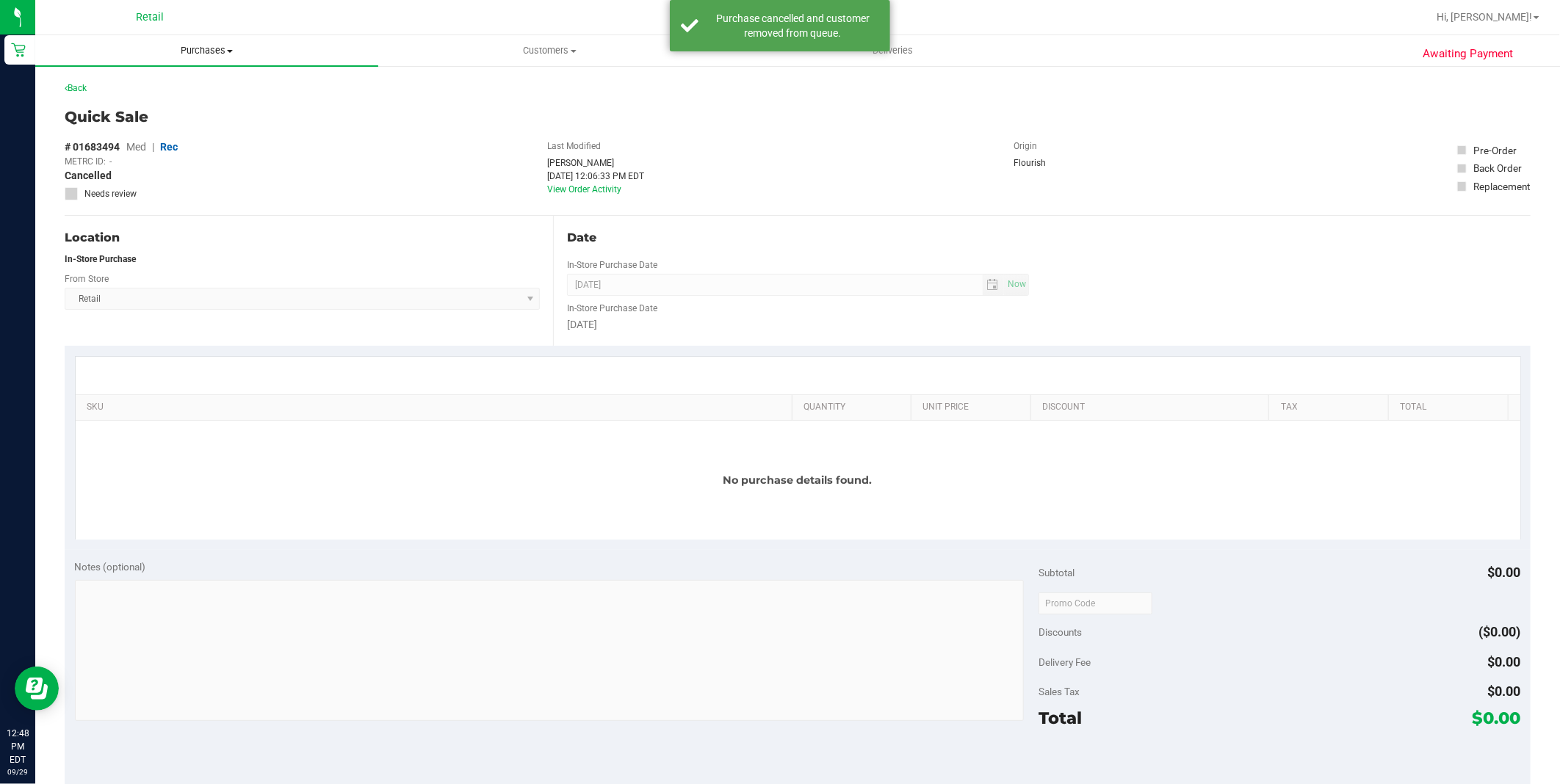
click at [207, 55] on span "Purchases" at bounding box center [206, 50] width 343 height 13
click at [158, 85] on span "Summary of purchases" at bounding box center [110, 88] width 151 height 13
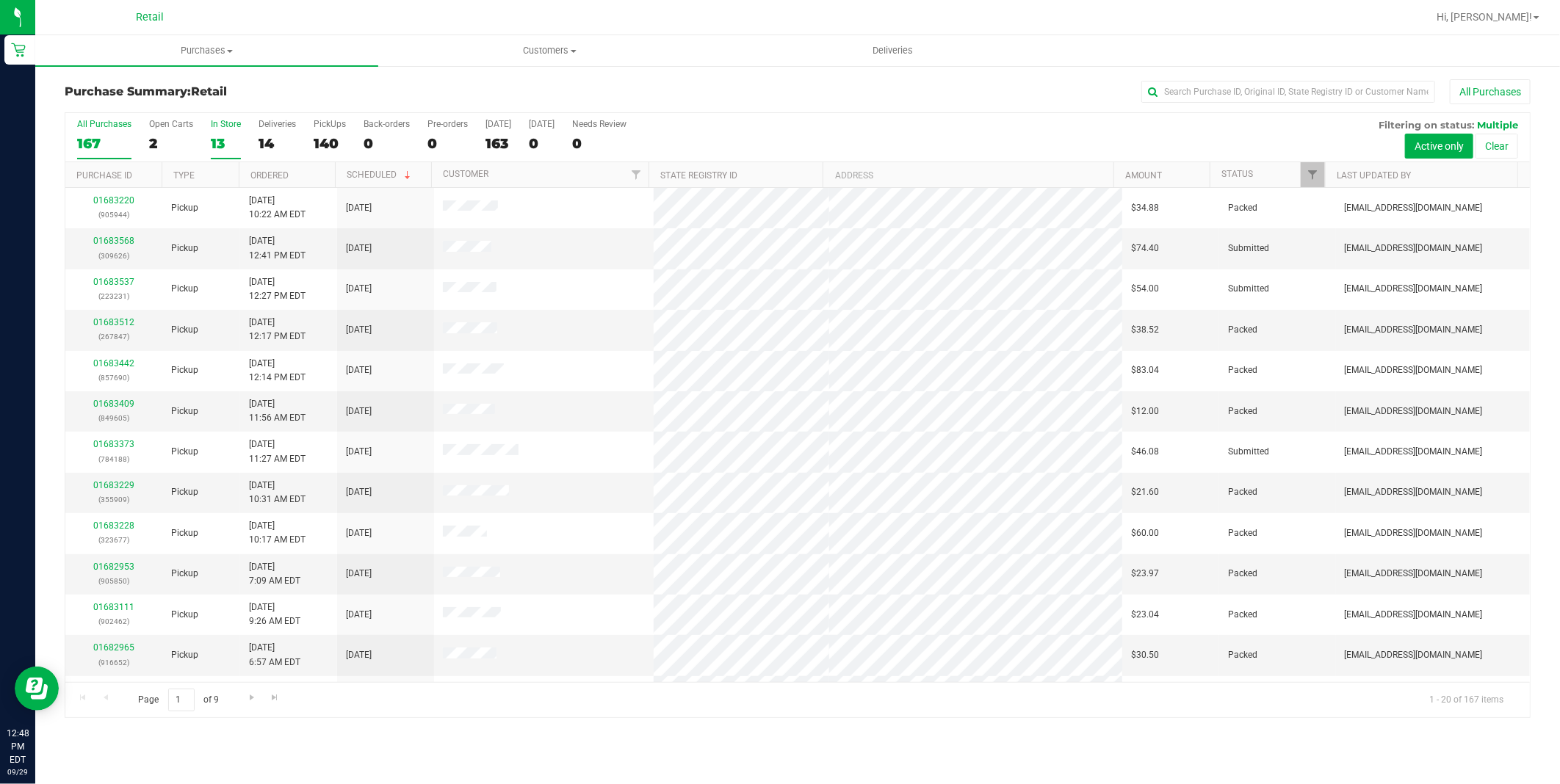
click at [225, 137] on div "13" at bounding box center [225, 144] width 30 height 17
click at [0, 0] on input "In Store 13" at bounding box center [0, 0] width 0 height 0
click at [111, 242] on link "01683524" at bounding box center [114, 241] width 41 height 10
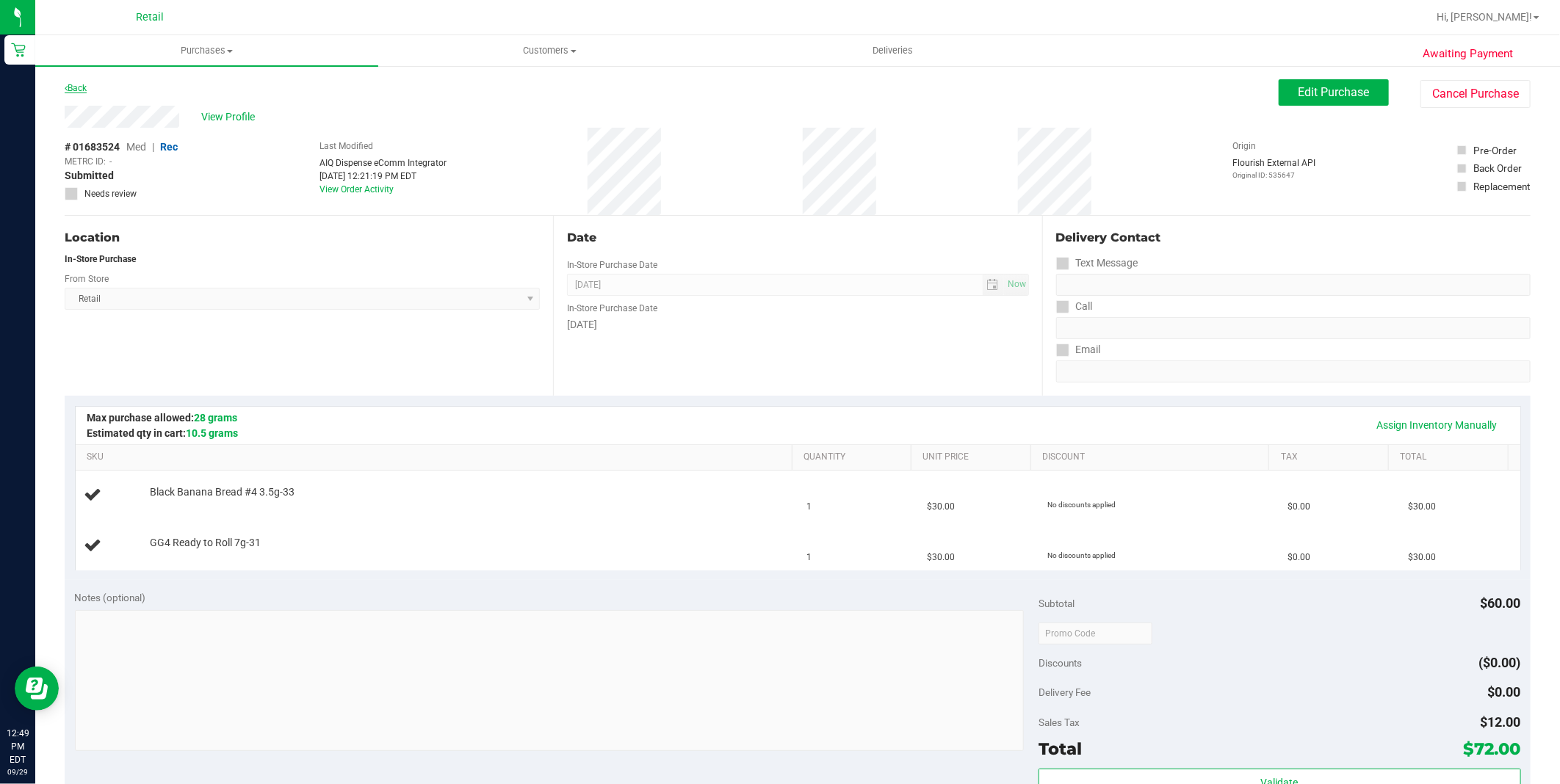
click at [79, 86] on link "Back" at bounding box center [75, 88] width 22 height 10
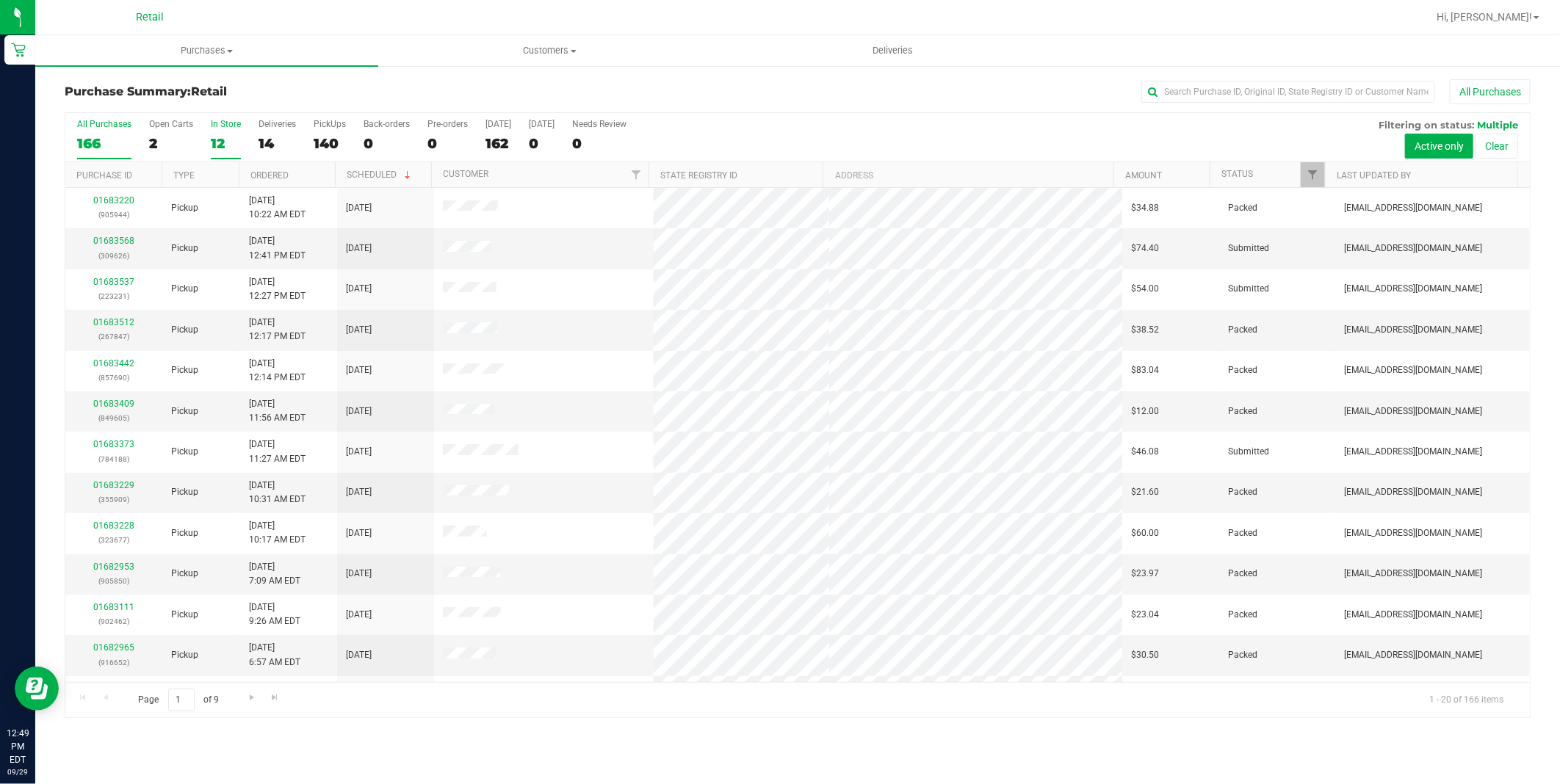
click at [220, 149] on div "12" at bounding box center [225, 144] width 30 height 17
click at [0, 0] on input "In Store 12" at bounding box center [0, 0] width 0 height 0
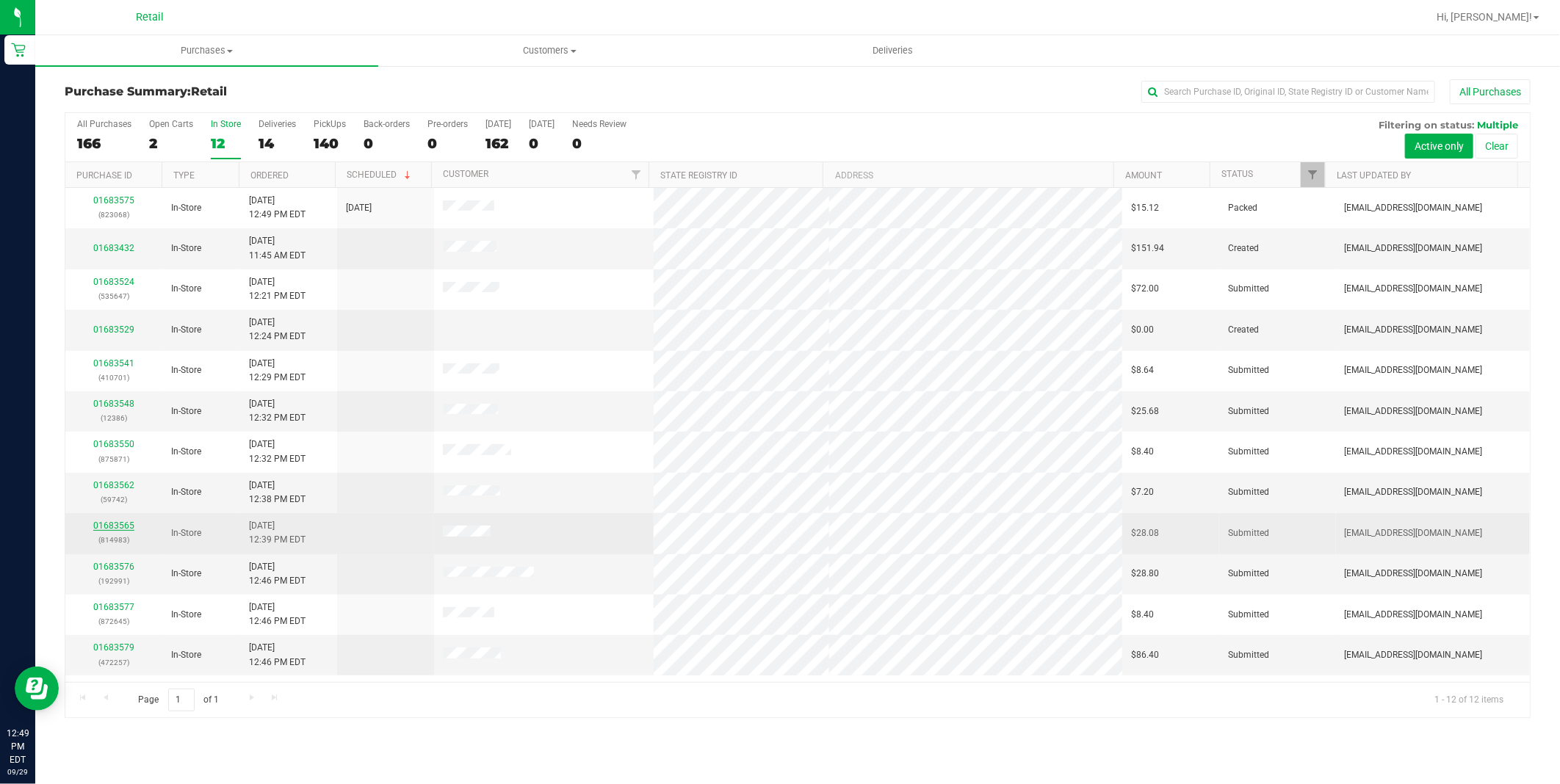
click at [118, 526] on link "01683565" at bounding box center [114, 526] width 41 height 10
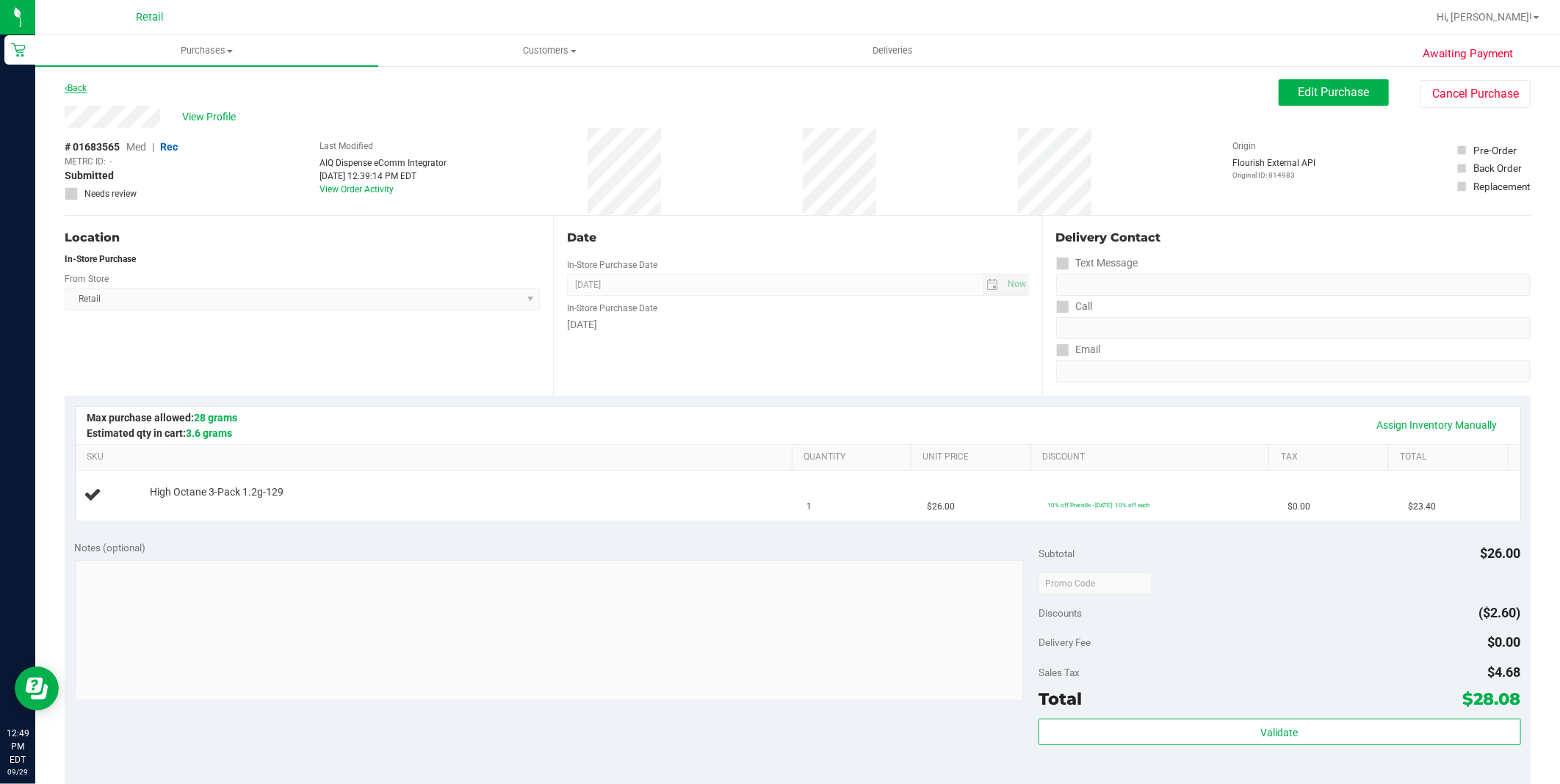
click at [70, 85] on link "Back" at bounding box center [75, 88] width 22 height 10
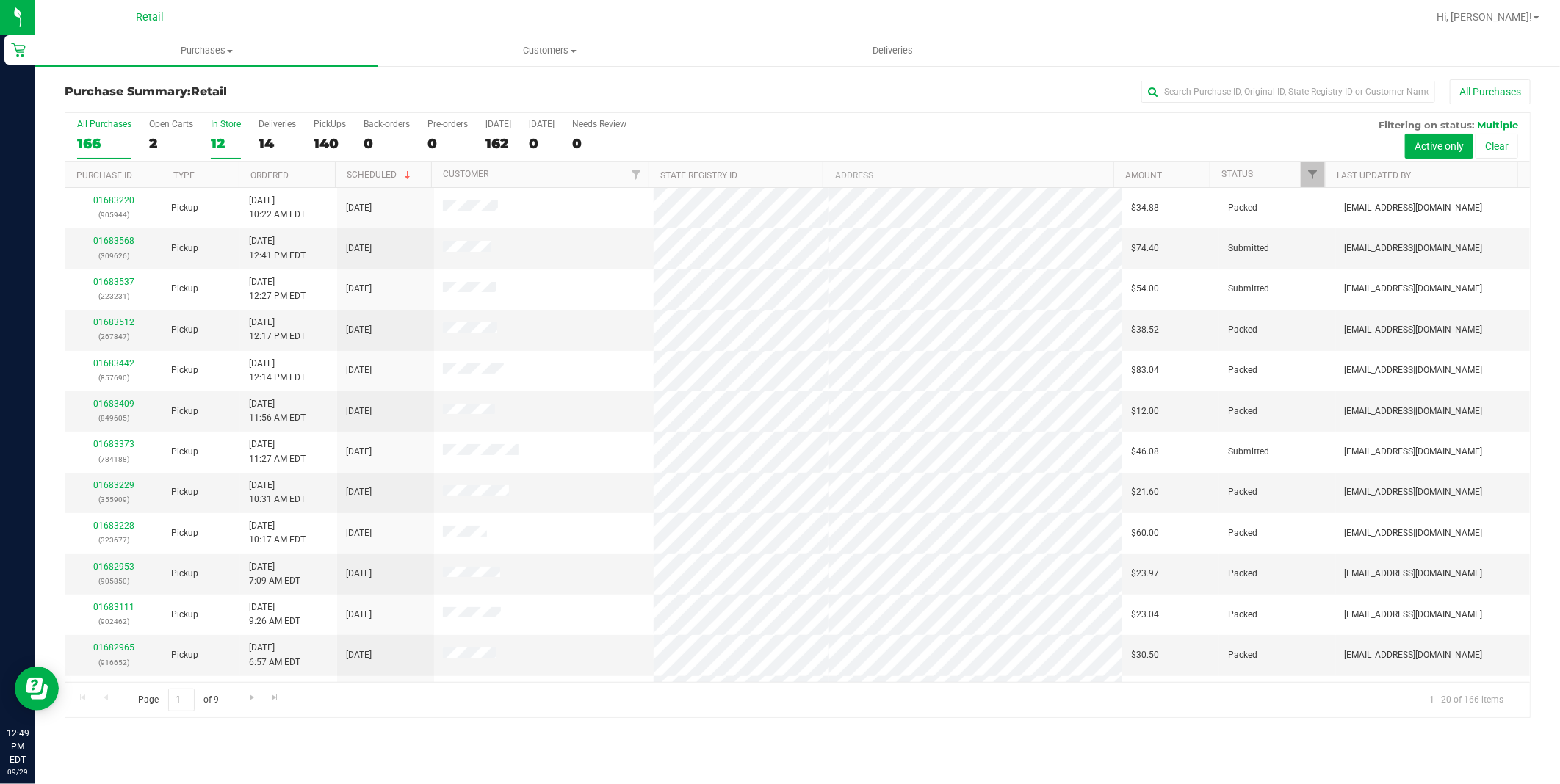
click at [211, 143] on div "12" at bounding box center [225, 144] width 30 height 17
click at [0, 0] on input "In Store 12" at bounding box center [0, 0] width 0 height 0
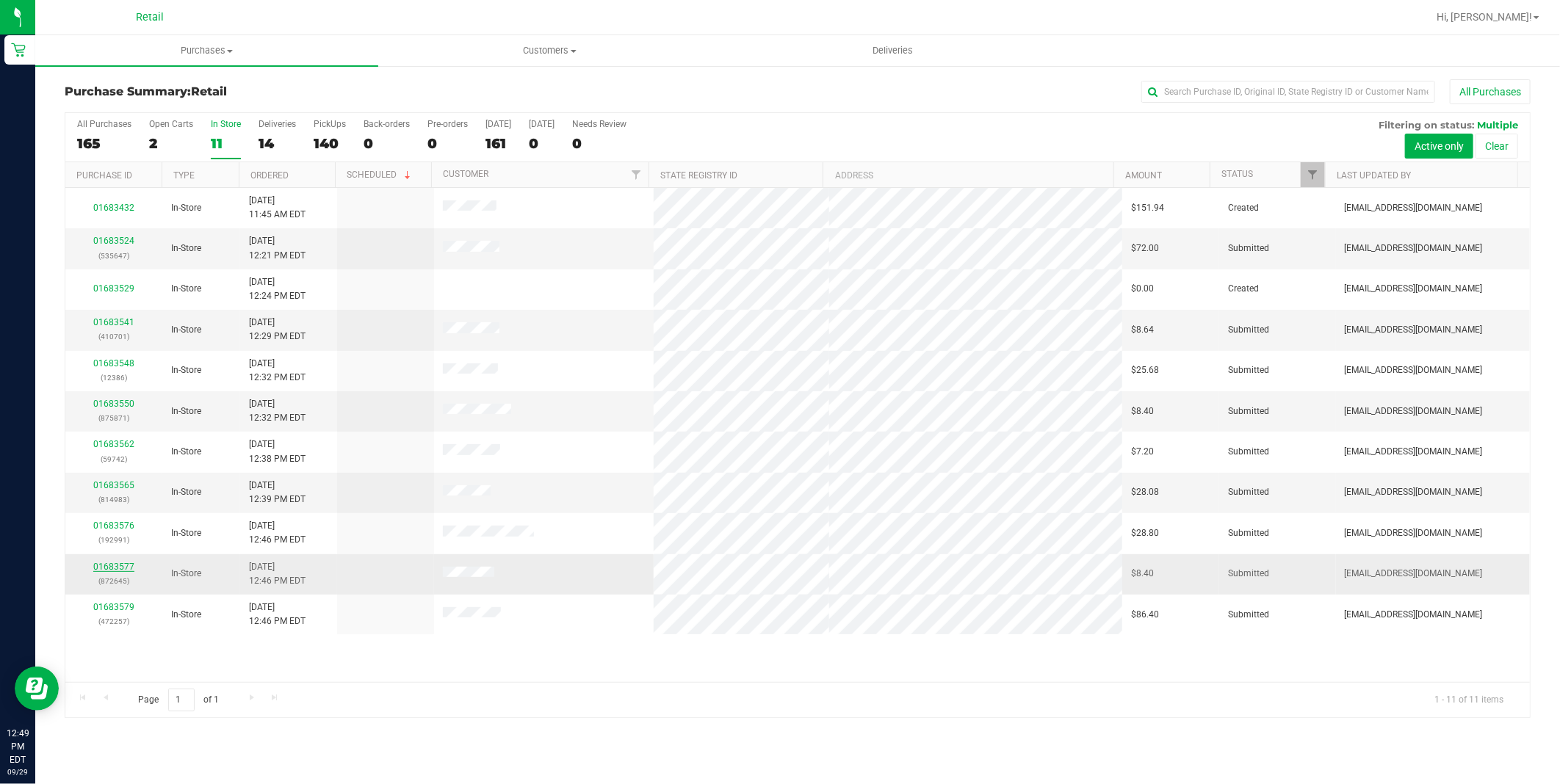
click at [128, 569] on link "01683577" at bounding box center [114, 567] width 41 height 10
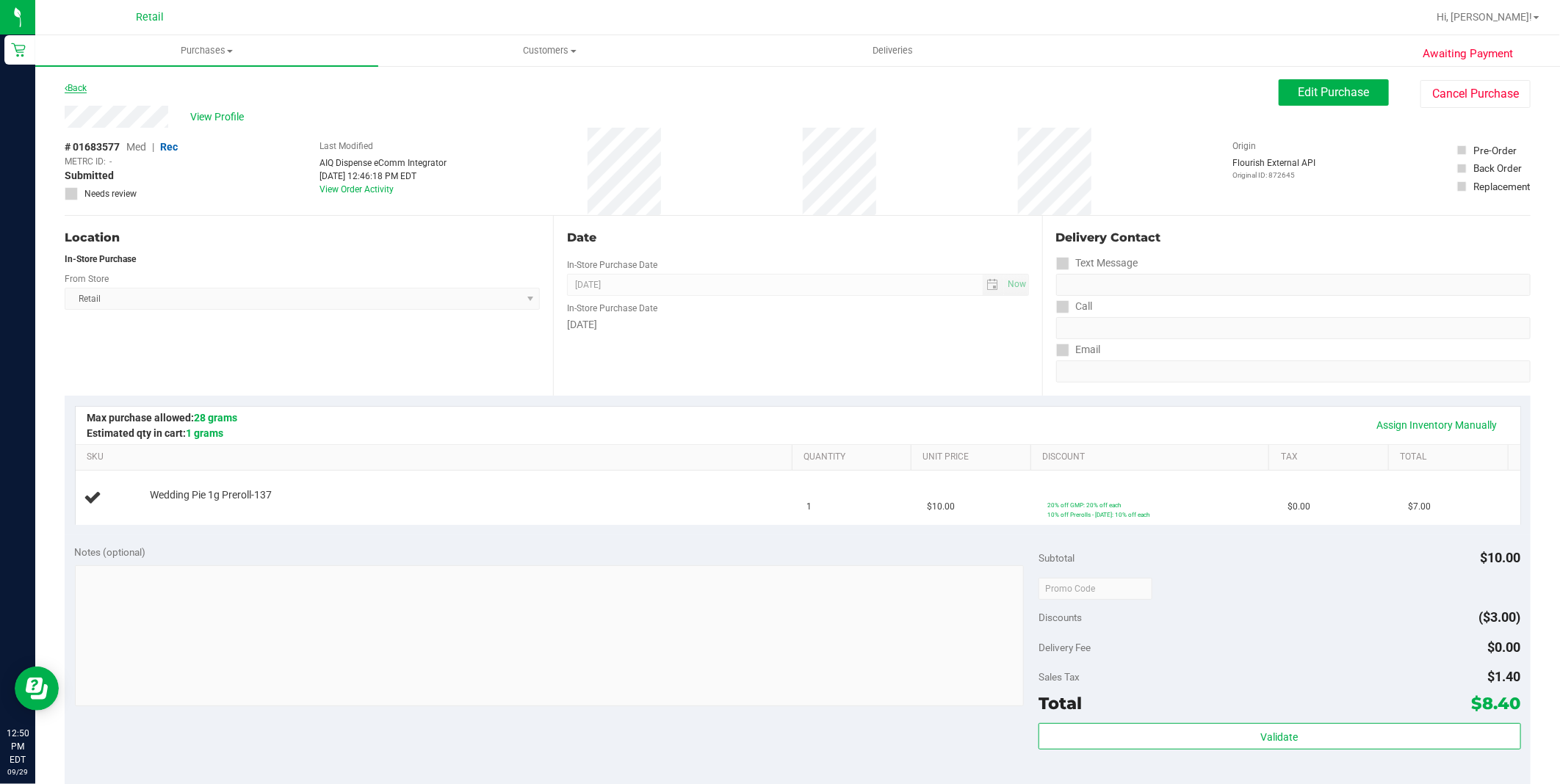
click at [83, 86] on link "Back" at bounding box center [75, 88] width 22 height 10
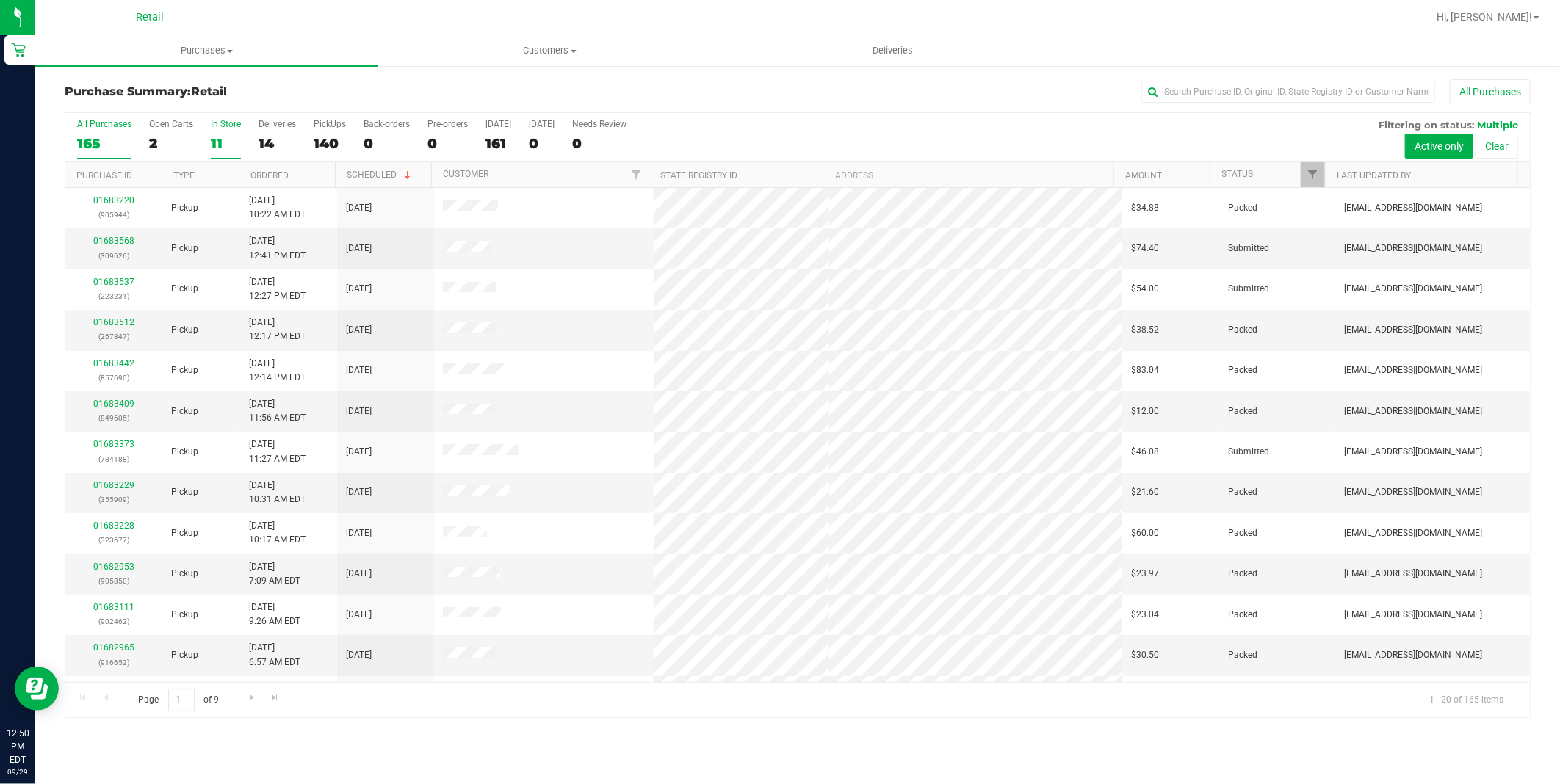
click at [214, 131] on label "In Store 11" at bounding box center [225, 139] width 30 height 40
click at [0, 0] on input "In Store 11" at bounding box center [0, 0] width 0 height 0
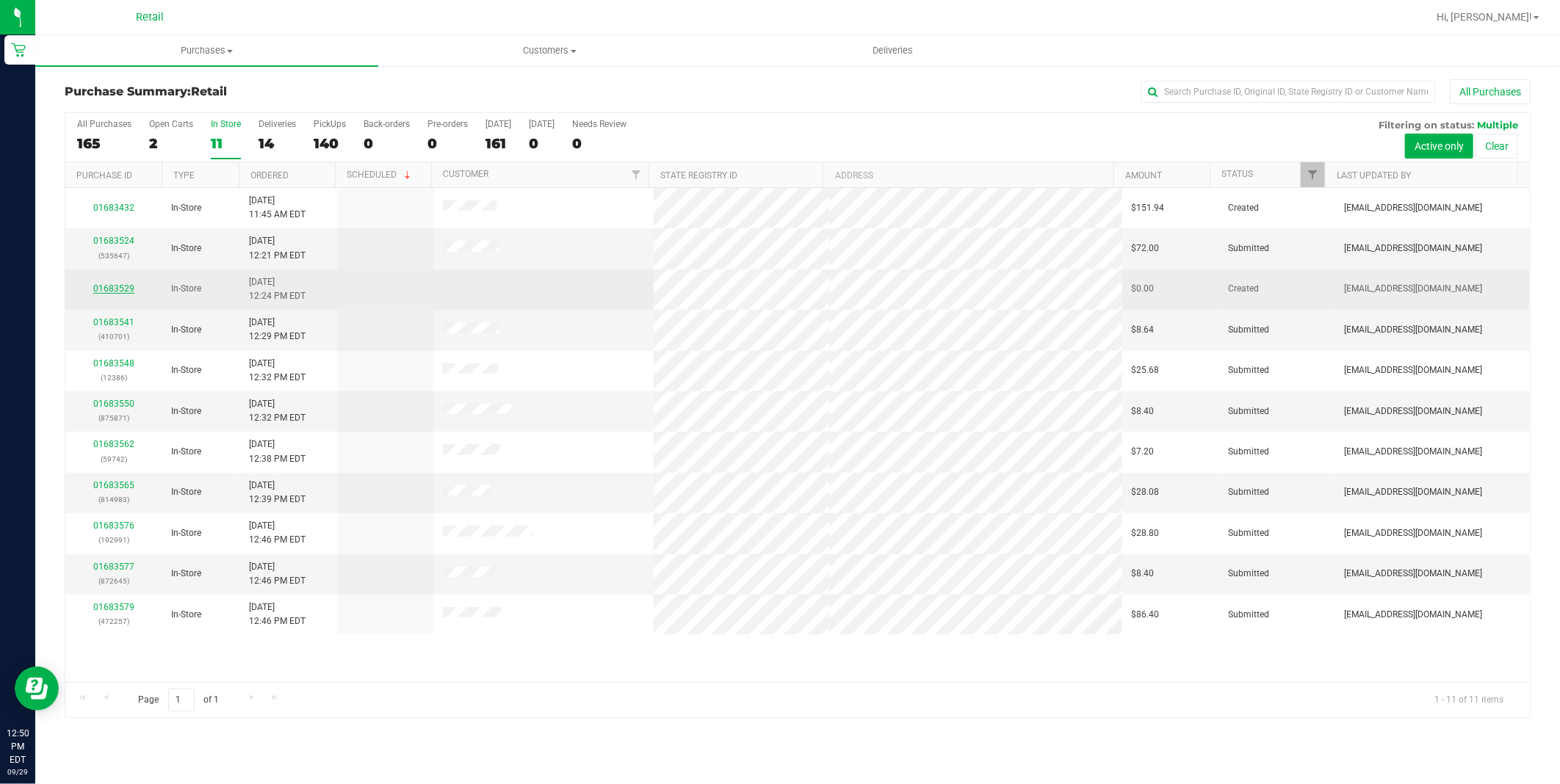
click at [128, 290] on link "01683529" at bounding box center [114, 288] width 41 height 10
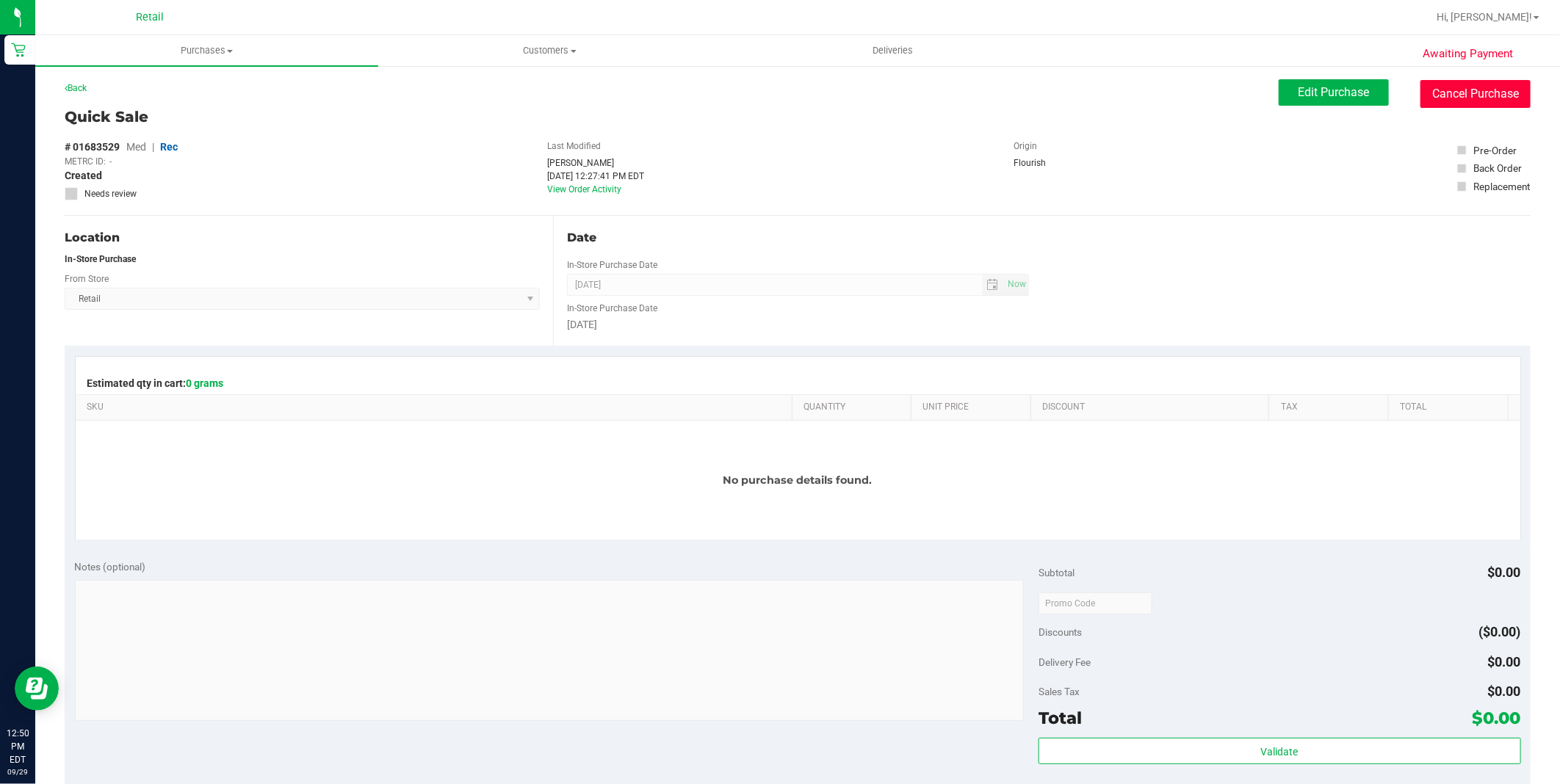
click at [1443, 86] on button "Cancel Purchase" at bounding box center [1475, 93] width 110 height 28
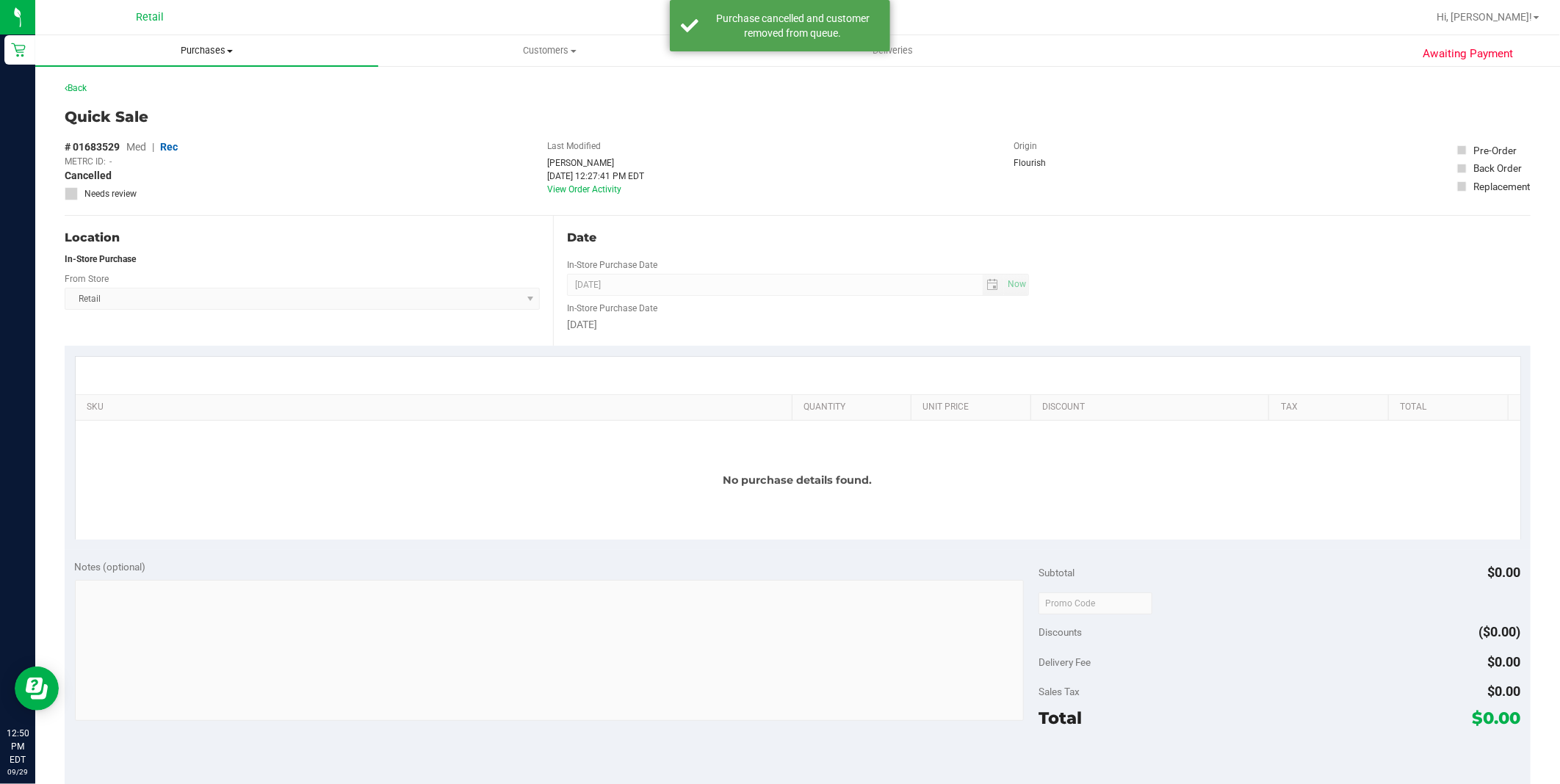
click at [221, 57] on uib-tab-heading "Purchases Summary of purchases Fulfillment All purchases" at bounding box center [206, 50] width 343 height 31
click at [208, 85] on li "Summary of purchases" at bounding box center [206, 88] width 343 height 18
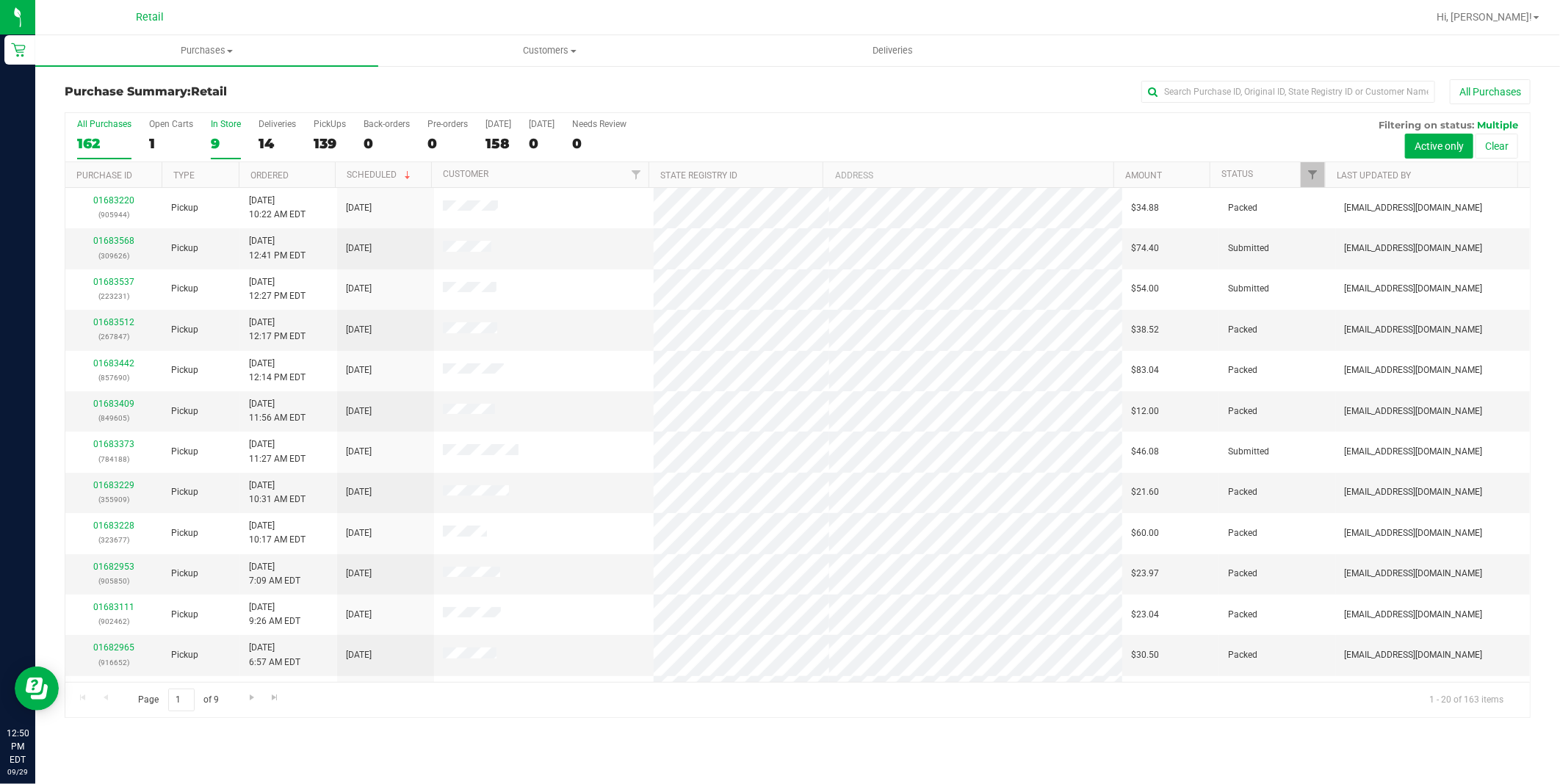
click at [211, 135] on div "9" at bounding box center [225, 144] width 30 height 17
click at [0, 0] on input "In Store 9" at bounding box center [0, 0] width 0 height 0
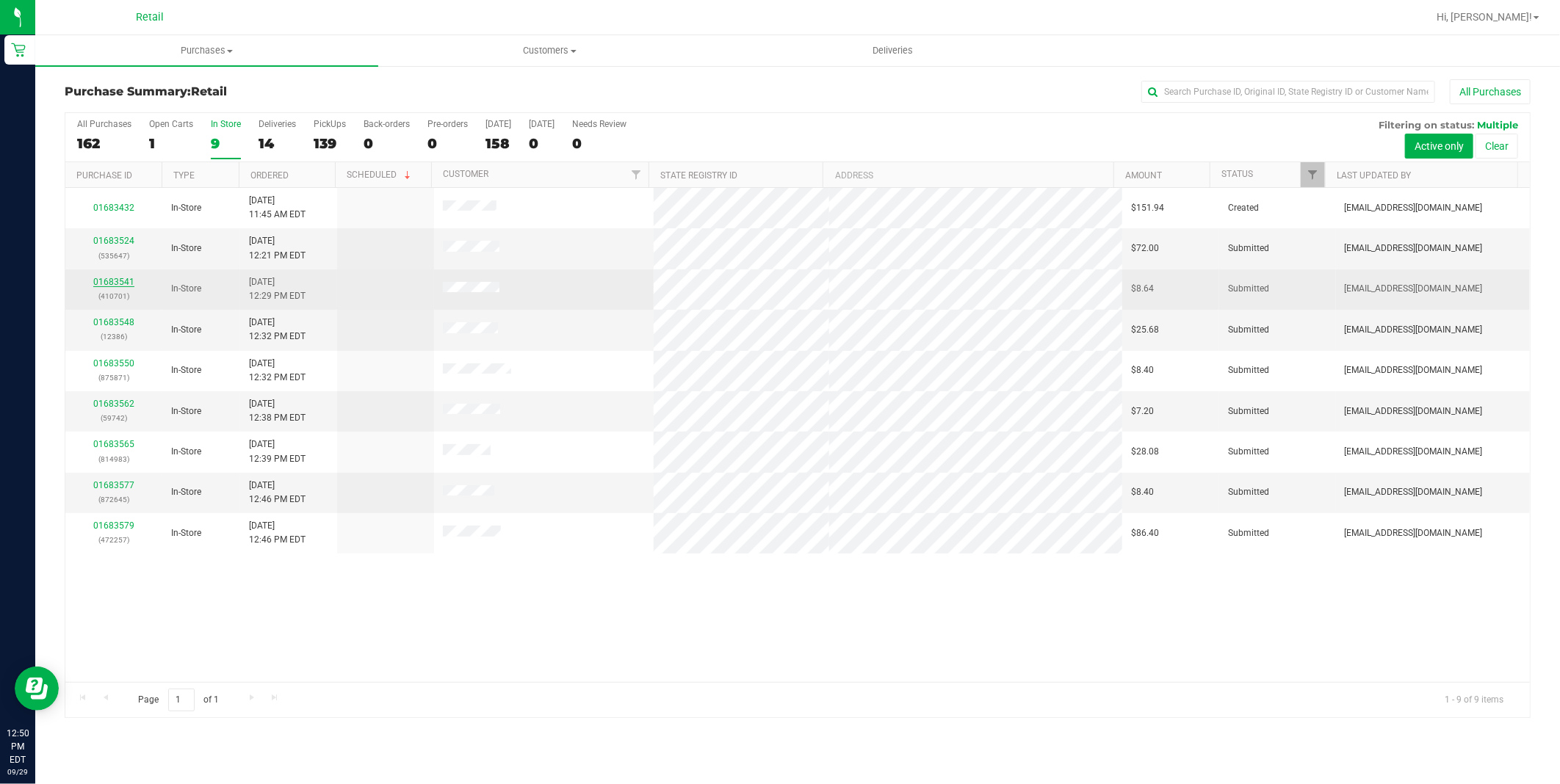
click at [116, 282] on link "01683541" at bounding box center [114, 282] width 41 height 10
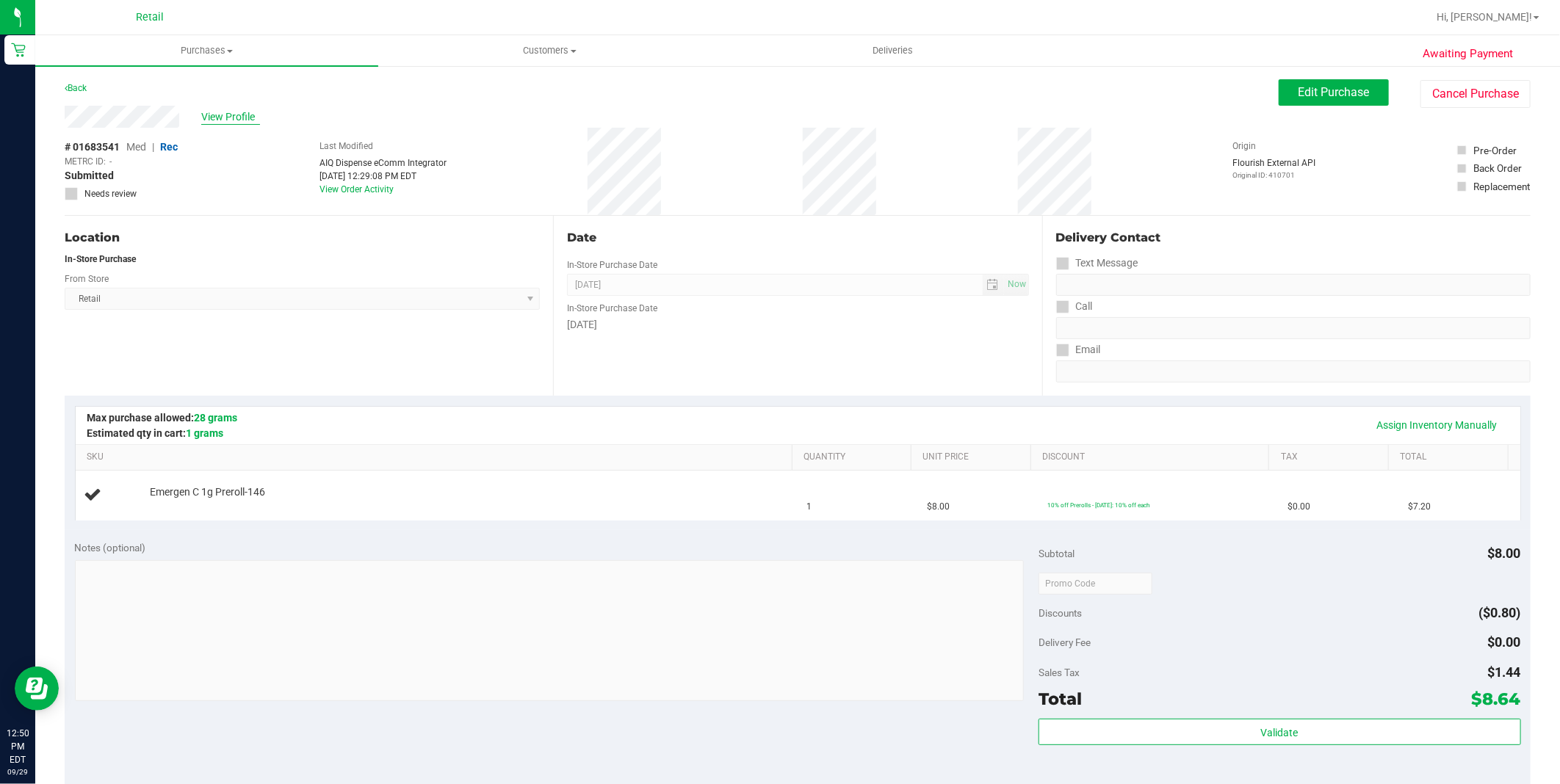
click at [207, 111] on span "View Profile" at bounding box center [230, 117] width 59 height 15
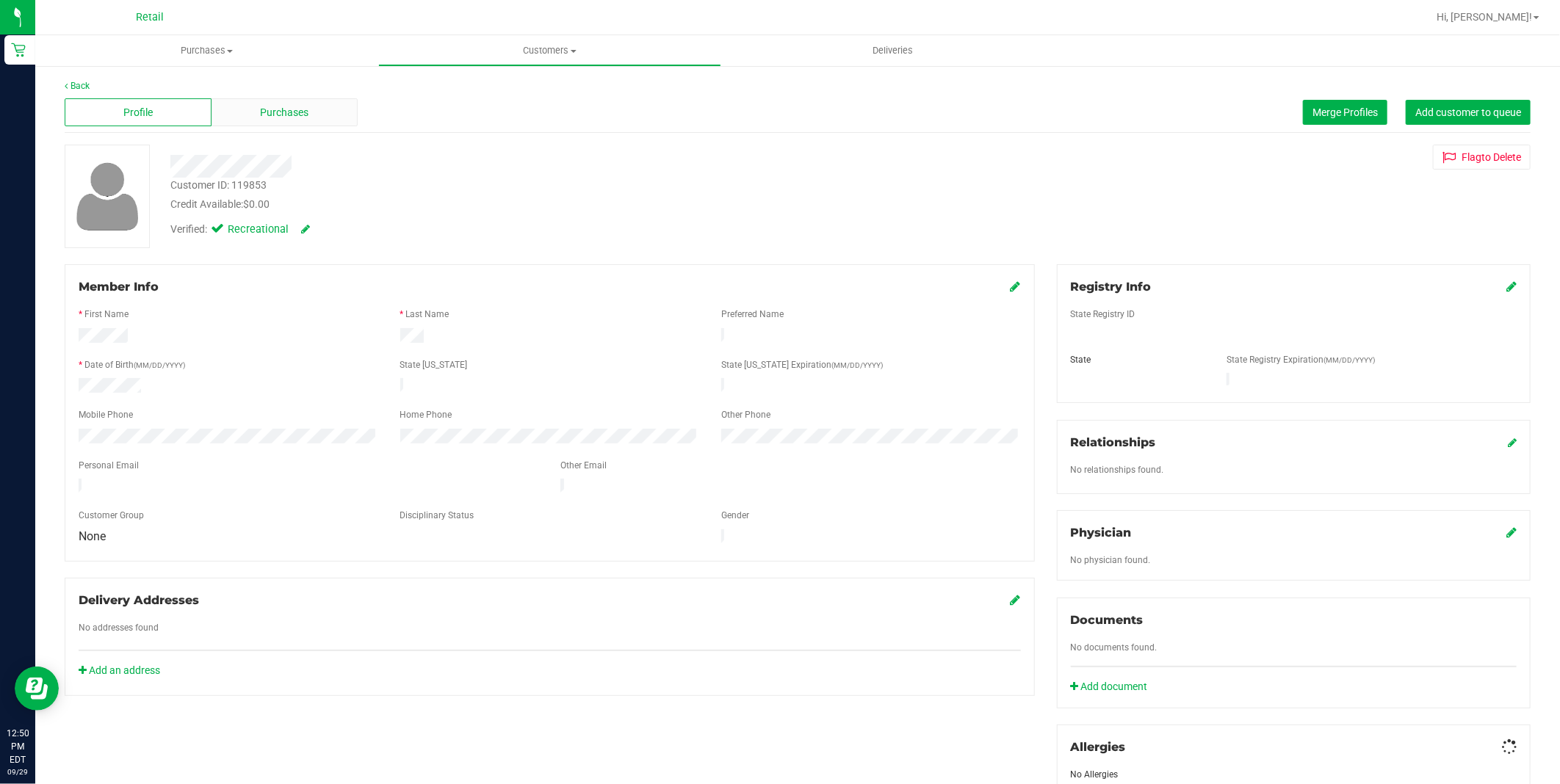
click at [230, 110] on div "Purchases" at bounding box center [285, 112] width 147 height 28
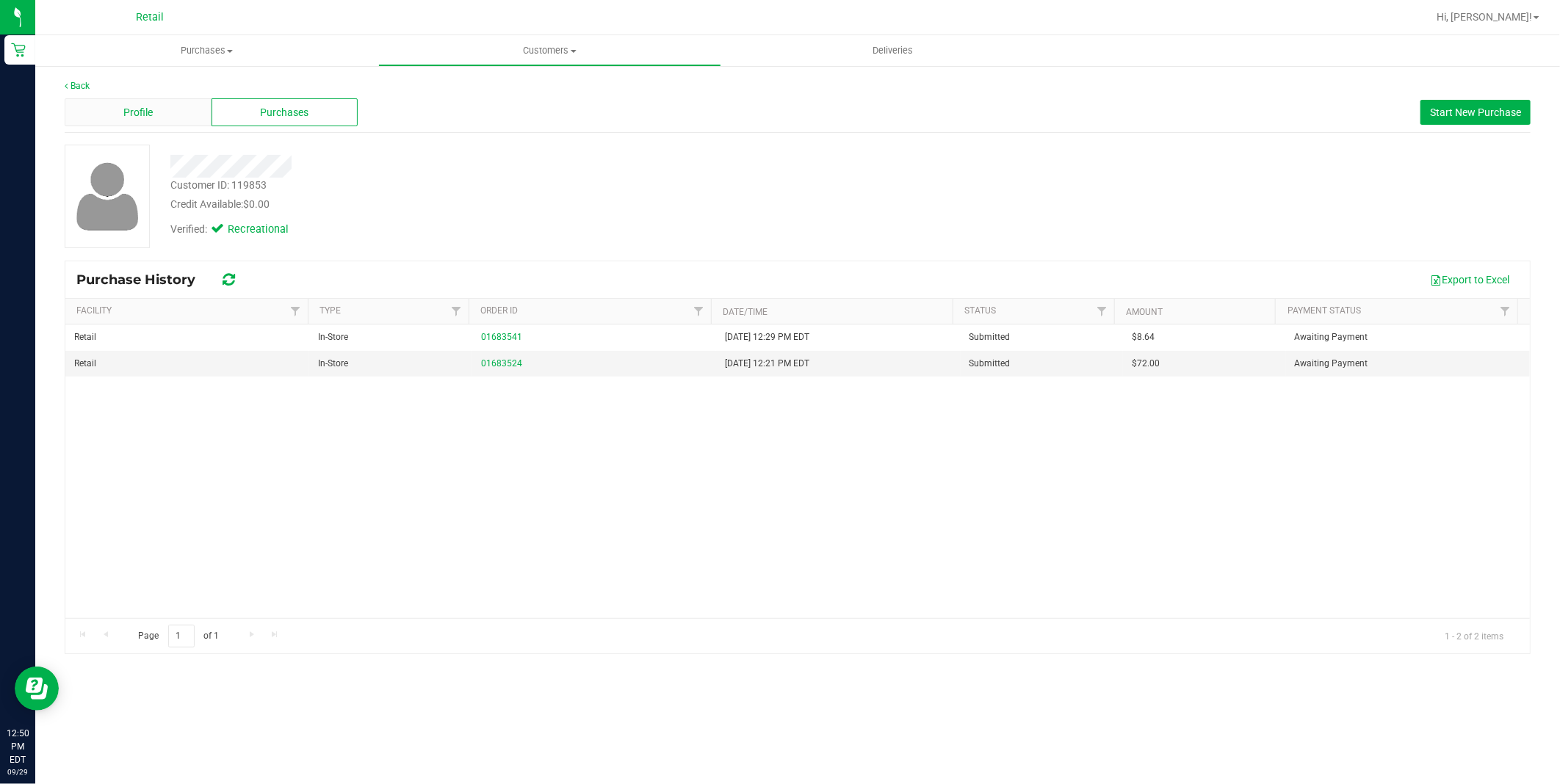
click at [170, 120] on div "Profile" at bounding box center [138, 112] width 147 height 28
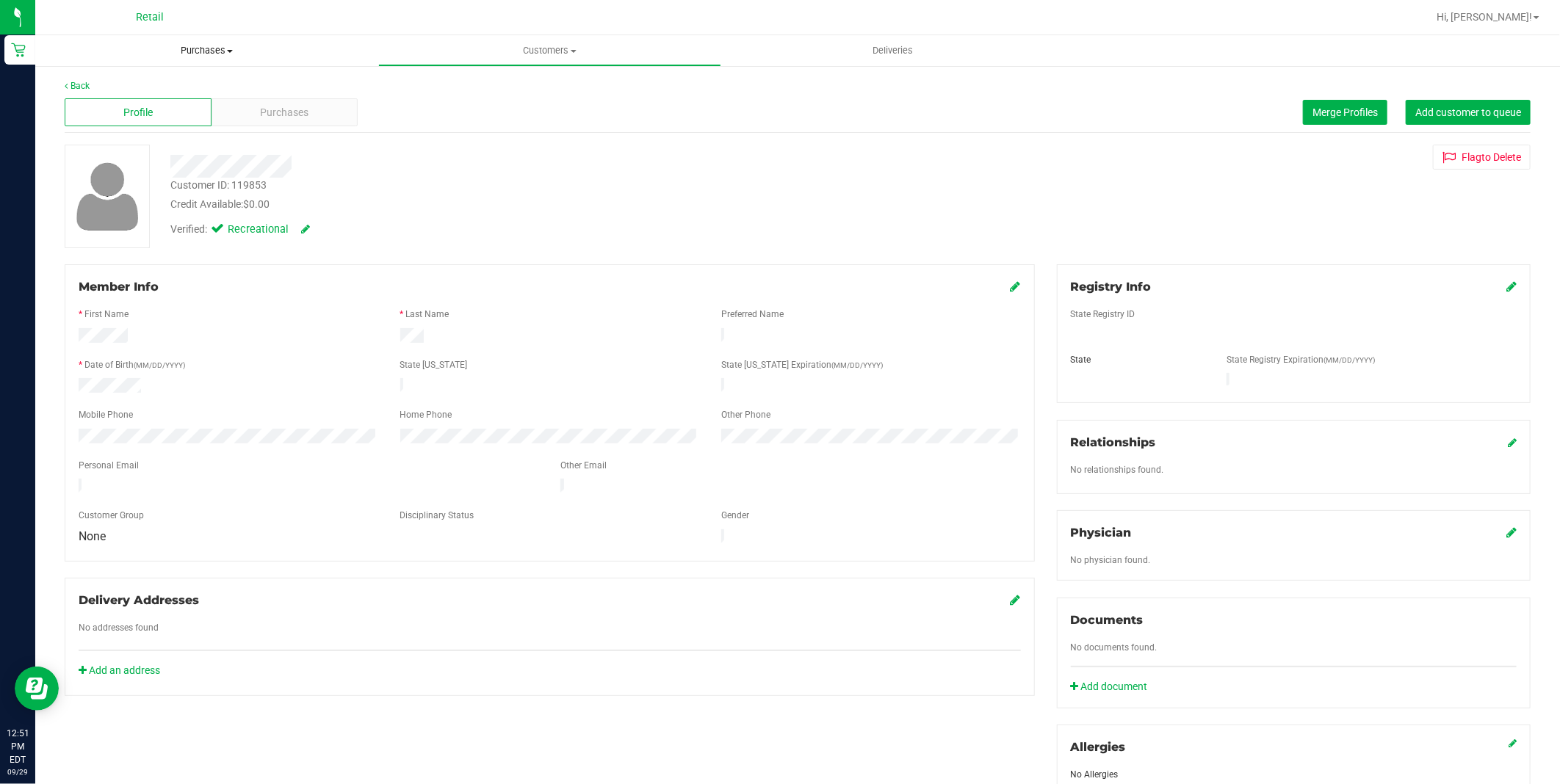
click at [214, 51] on span "Purchases" at bounding box center [206, 50] width 343 height 13
click at [188, 88] on li "Summary of purchases" at bounding box center [206, 88] width 343 height 18
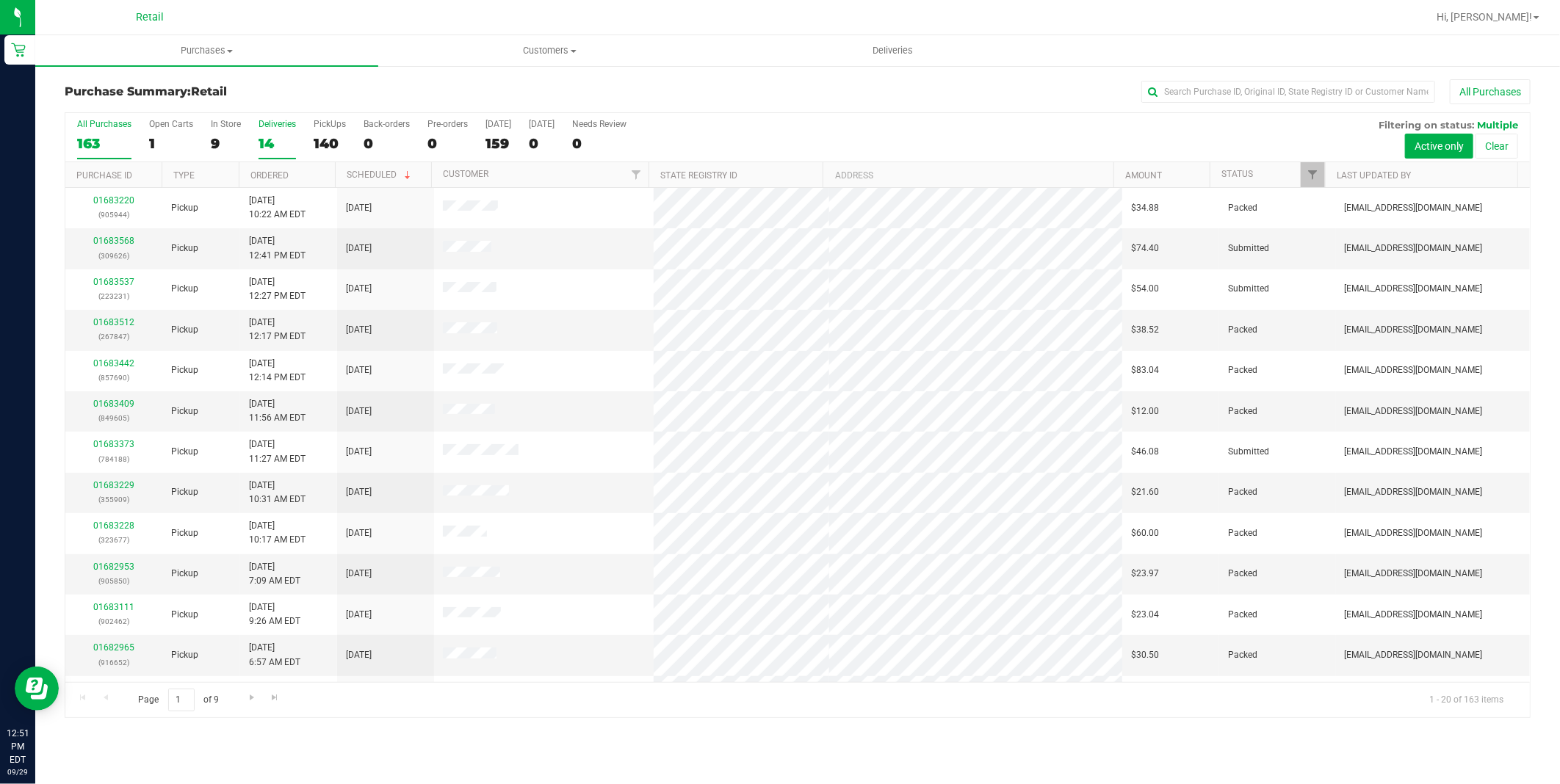
click at [265, 141] on div "14" at bounding box center [277, 144] width 38 height 17
click at [0, 0] on input "Deliveries 14" at bounding box center [0, 0] width 0 height 0
click at [223, 145] on div "10" at bounding box center [225, 144] width 30 height 17
click at [0, 0] on input "In Store 10" at bounding box center [0, 0] width 0 height 0
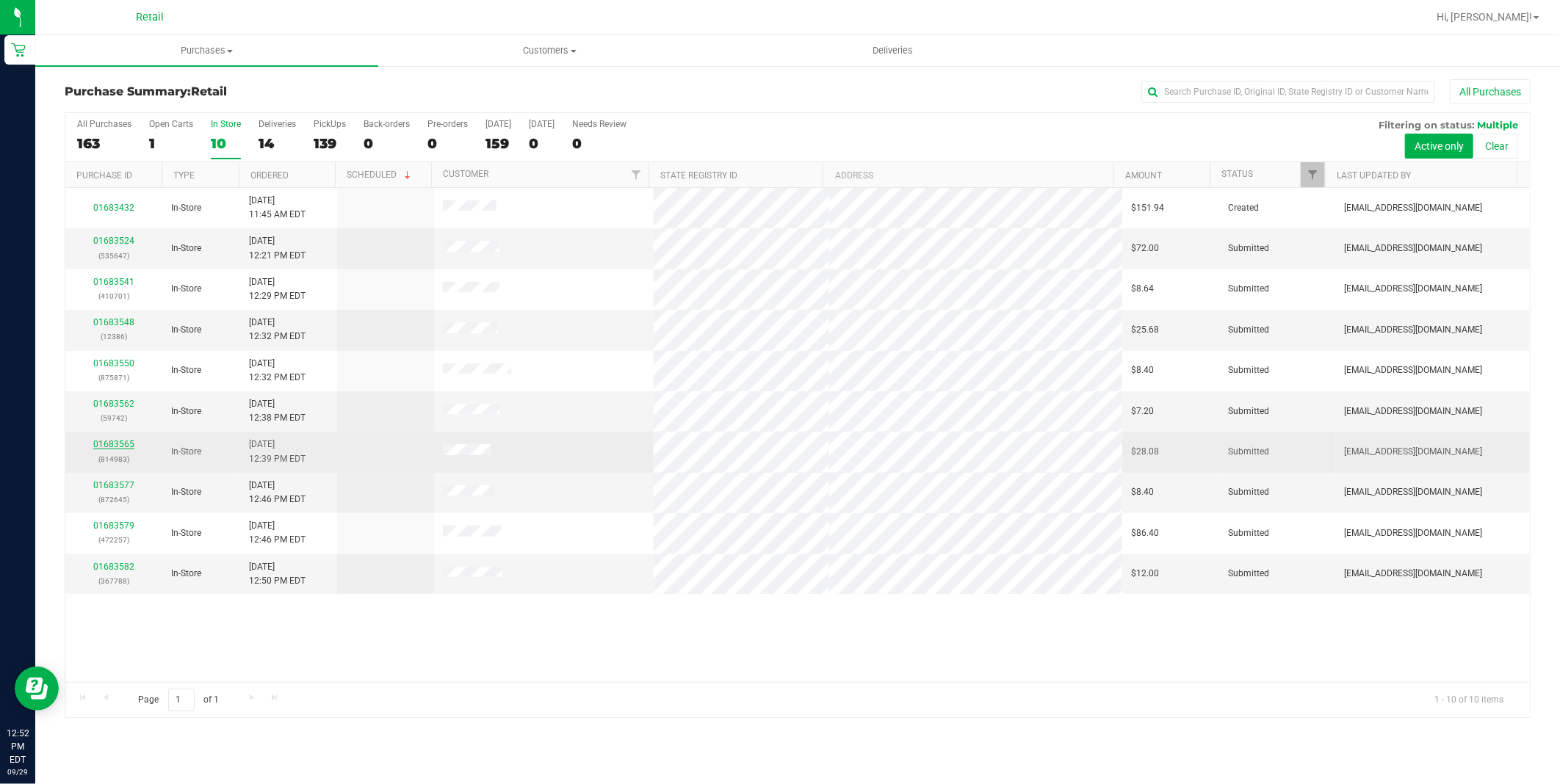
click at [120, 441] on link "01683565" at bounding box center [114, 444] width 41 height 10
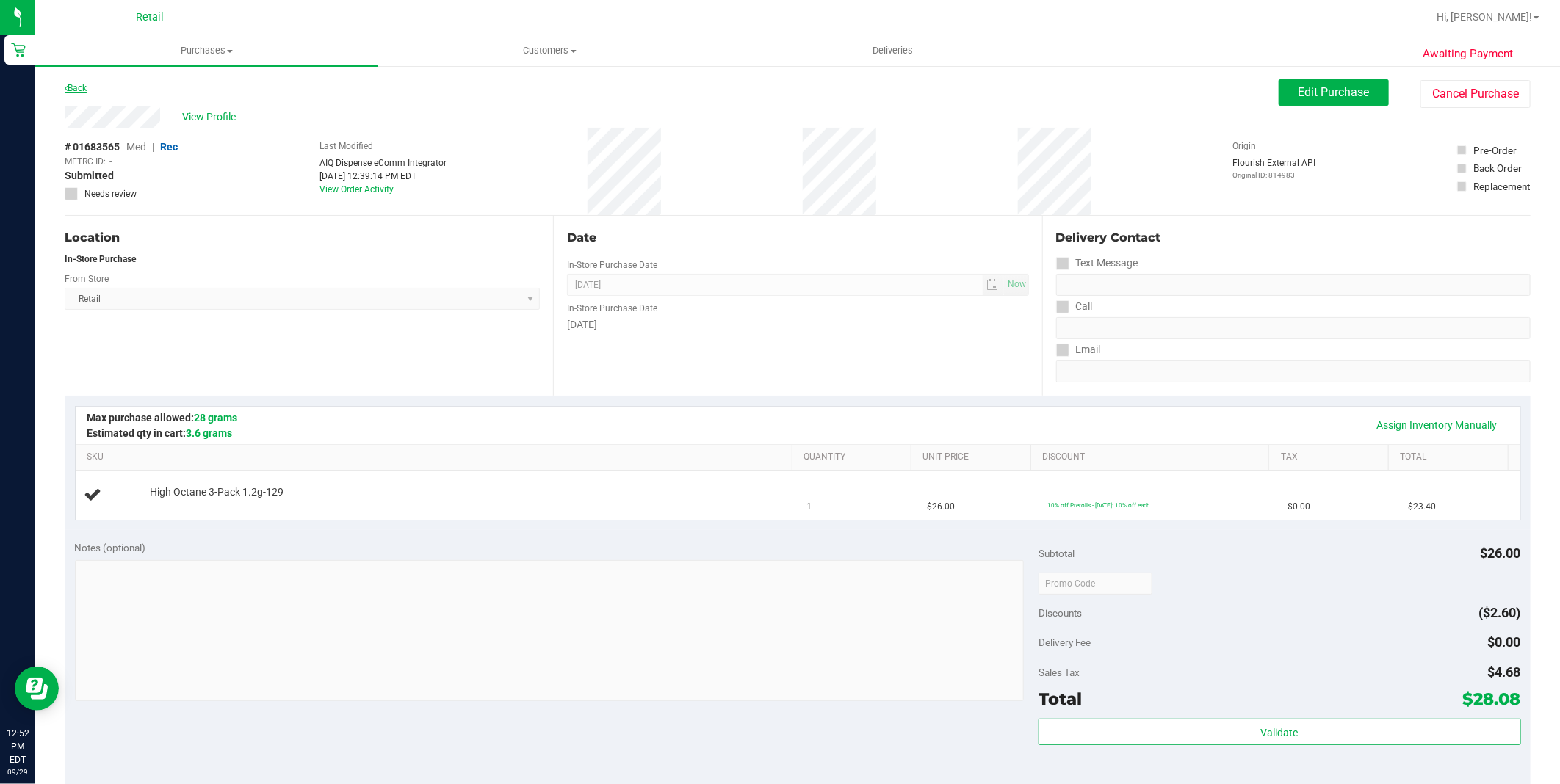
click at [69, 85] on link "Back" at bounding box center [75, 88] width 22 height 10
